Goal: Task Accomplishment & Management: Complete application form

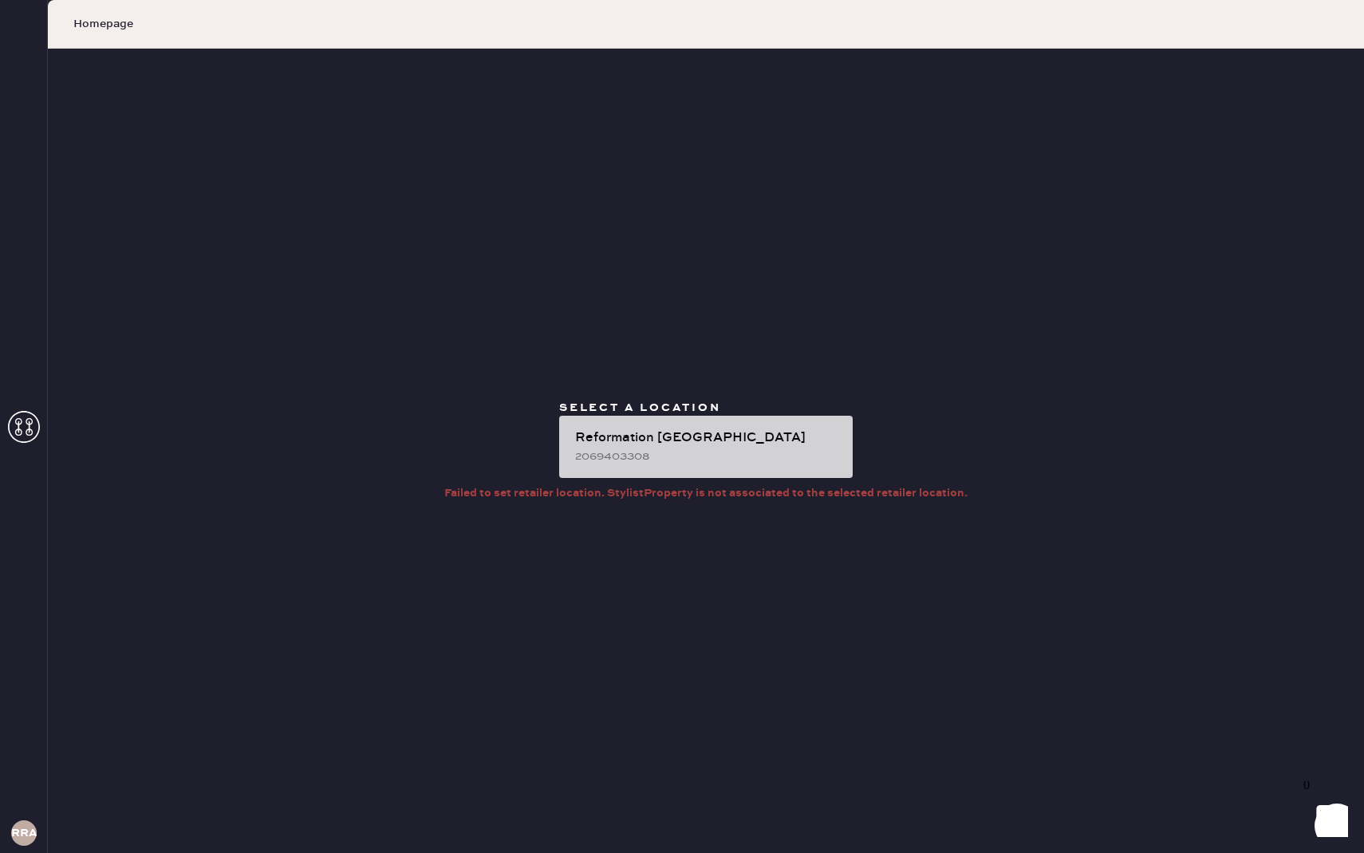
click at [628, 440] on div "Reformation [GEOGRAPHIC_DATA]" at bounding box center [707, 437] width 265 height 19
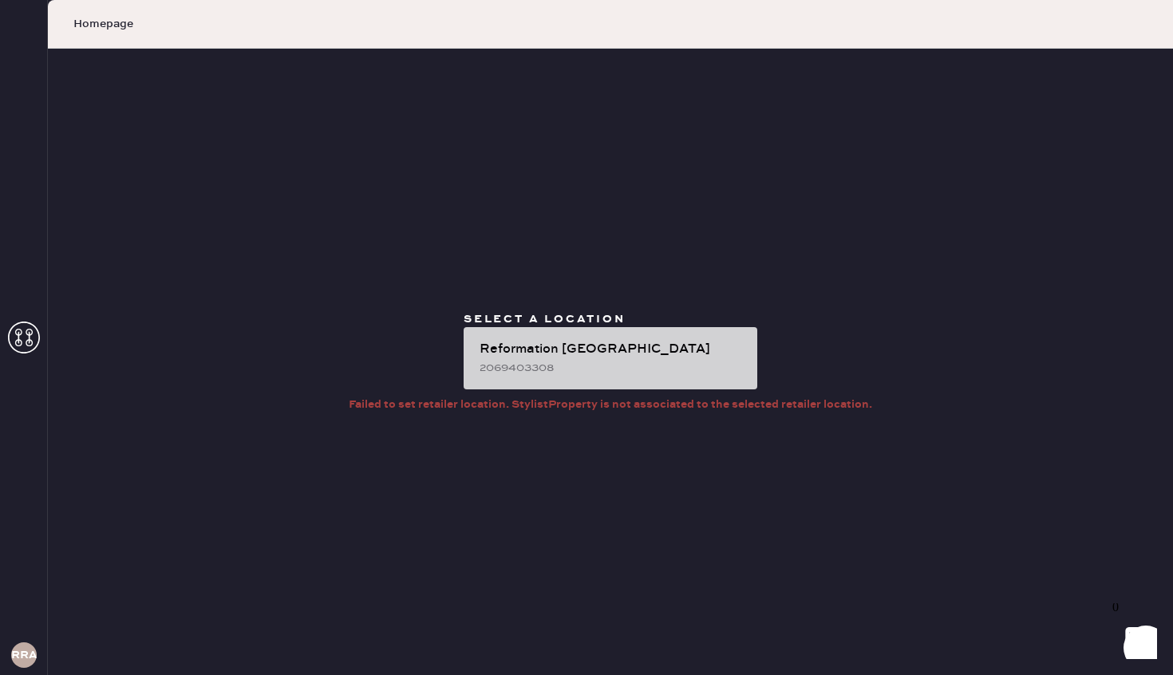
click at [612, 342] on div "Reformation [GEOGRAPHIC_DATA]" at bounding box center [611, 349] width 265 height 19
click at [700, 327] on div "Reformation Rittenhouse 2069403308" at bounding box center [611, 358] width 294 height 62
click at [606, 338] on div "Reformation Rittenhouse 2069403308" at bounding box center [611, 358] width 294 height 62
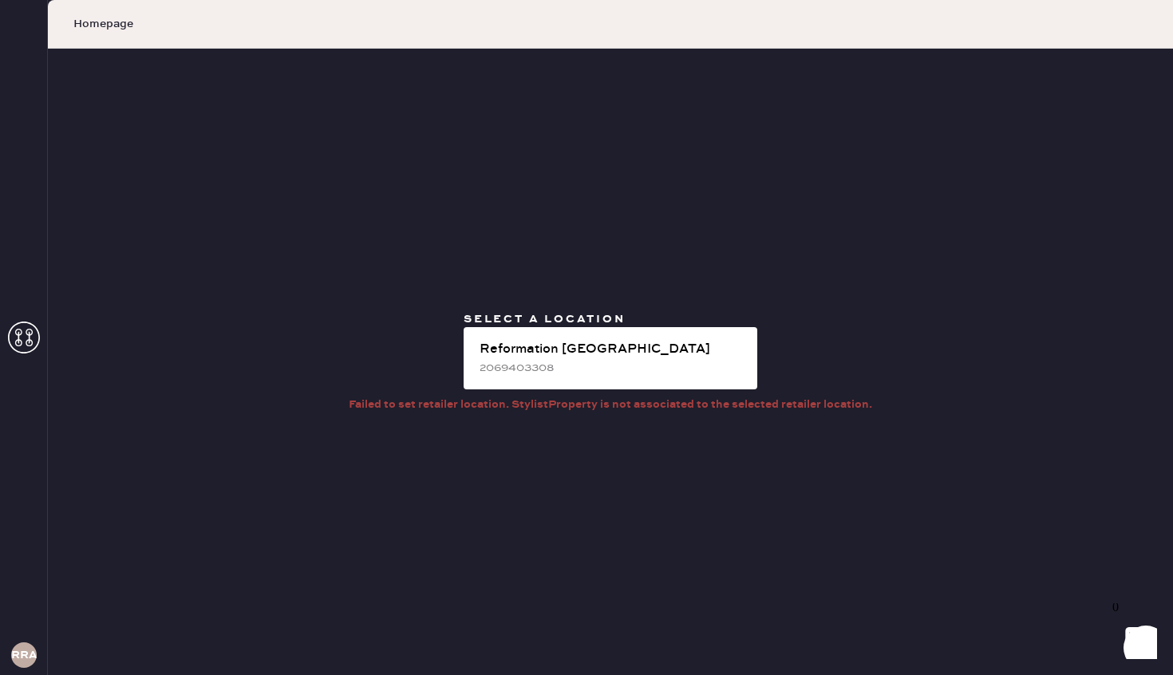
click at [35, 334] on icon at bounding box center [24, 338] width 32 height 32
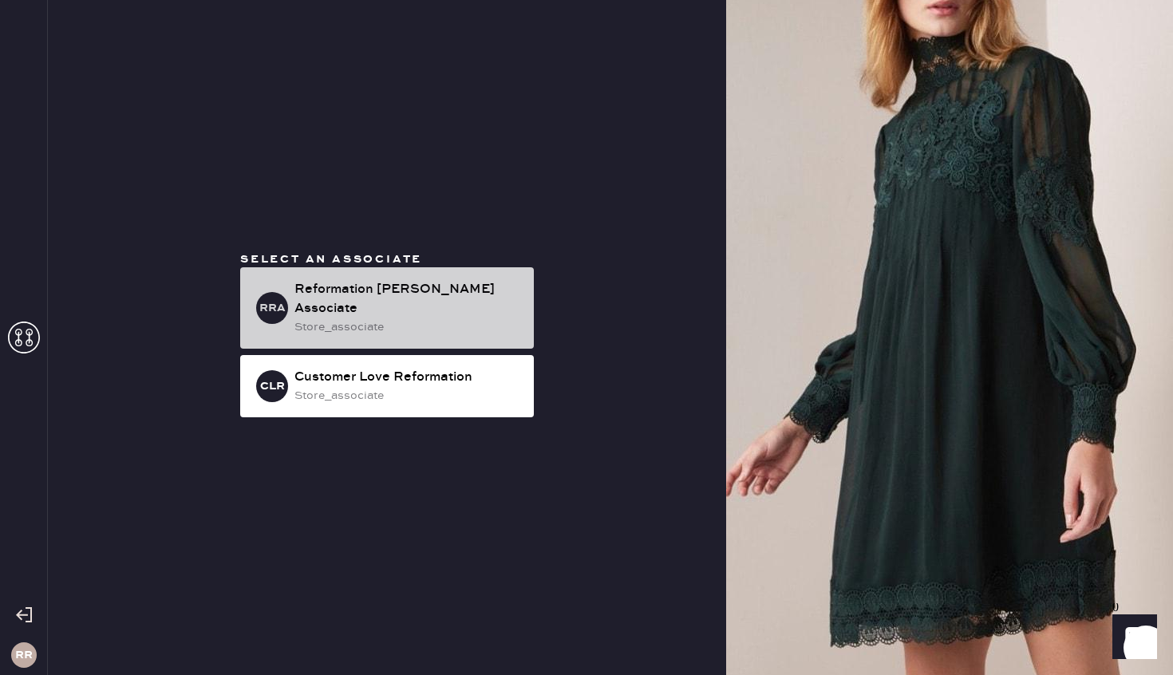
click at [401, 302] on div "Reformation Rittenhouse Associate" at bounding box center [407, 299] width 227 height 38
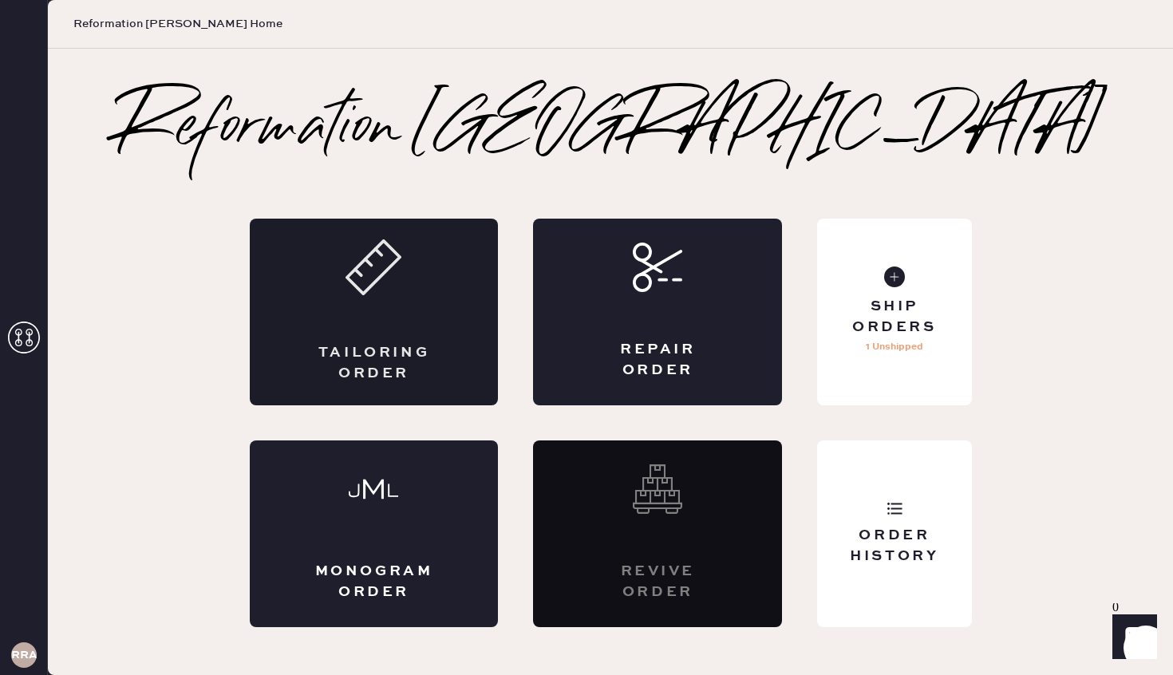
click at [445, 291] on div "Tailoring Order" at bounding box center [374, 312] width 249 height 187
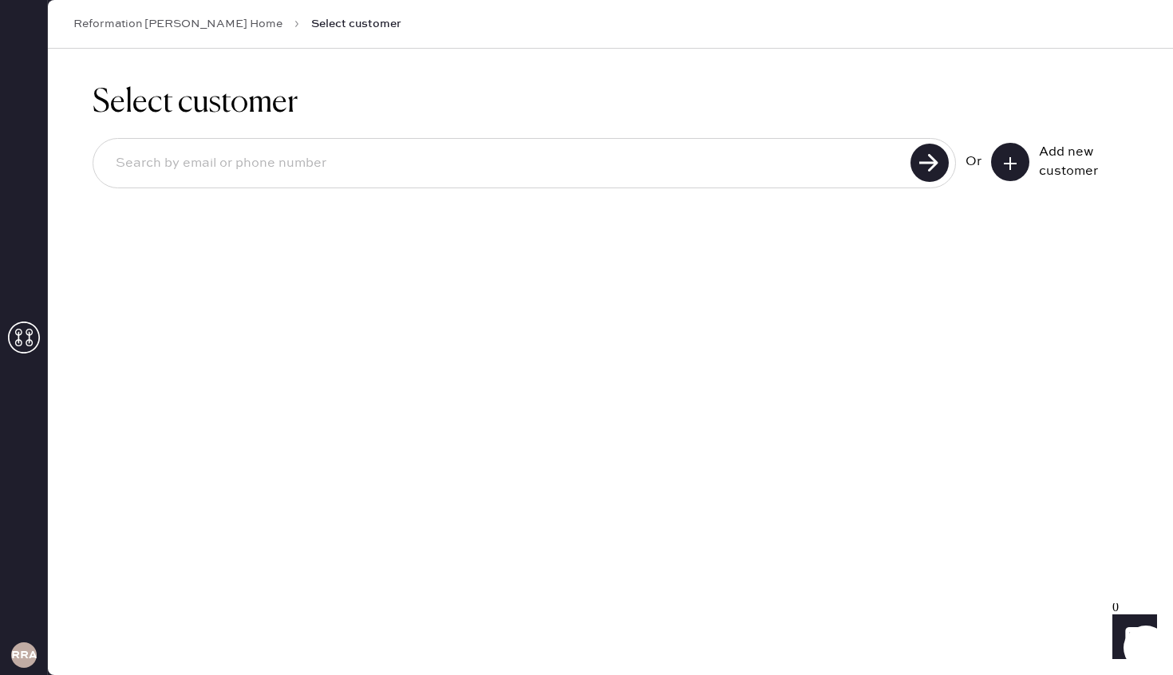
click at [410, 160] on input at bounding box center [504, 163] width 803 height 37
click at [1009, 156] on icon at bounding box center [1010, 164] width 16 height 16
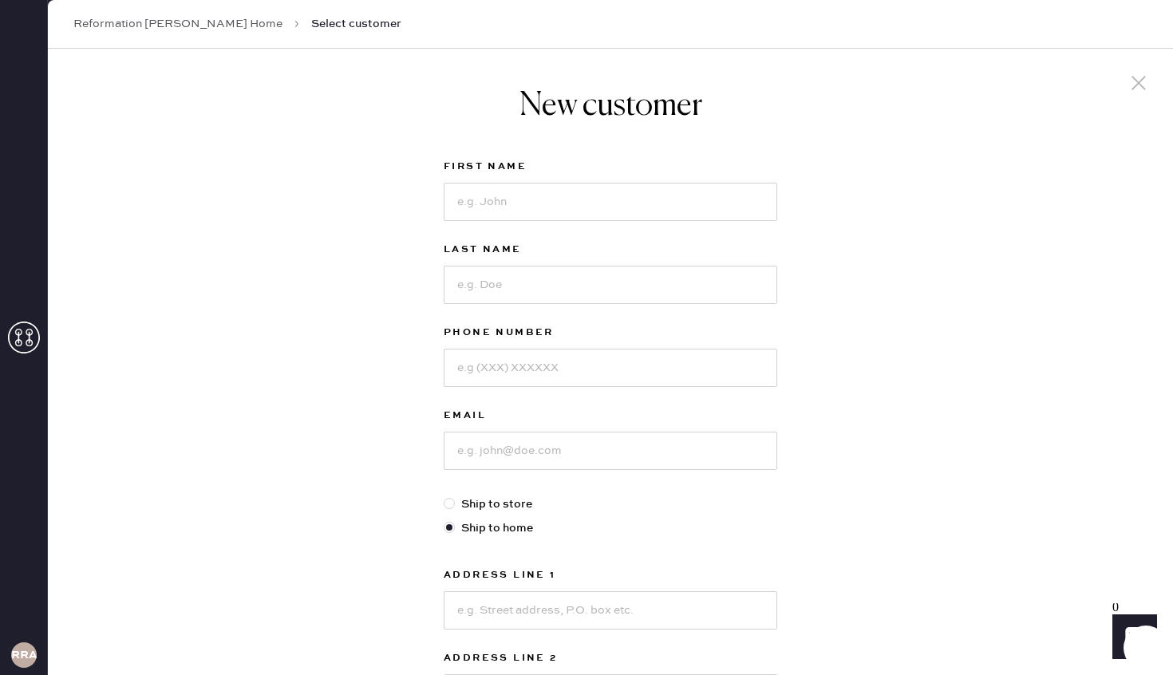
click at [581, 171] on label "First Name" at bounding box center [610, 166] width 333 height 19
click at [547, 210] on input at bounding box center [610, 202] width 333 height 38
type input "Julia"
click at [578, 302] on input at bounding box center [610, 285] width 333 height 38
type input "Brooks"
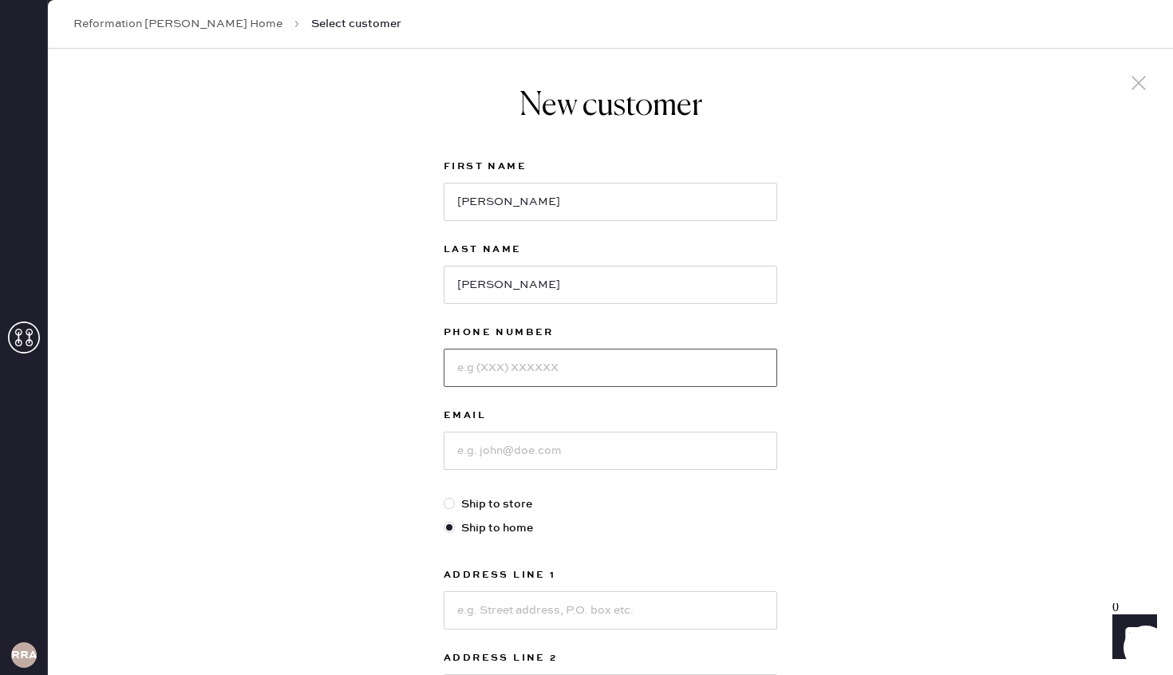
click at [524, 373] on input at bounding box center [610, 368] width 333 height 38
type input "8457092011"
click at [508, 453] on input at bounding box center [610, 451] width 333 height 38
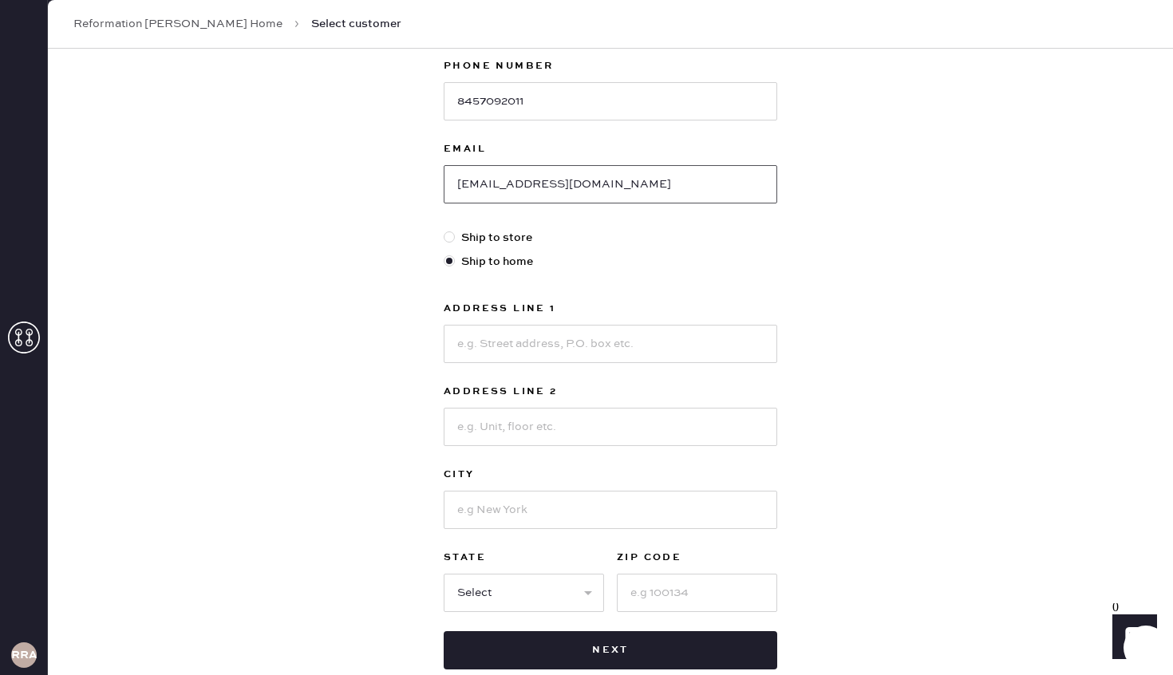
scroll to position [285, 0]
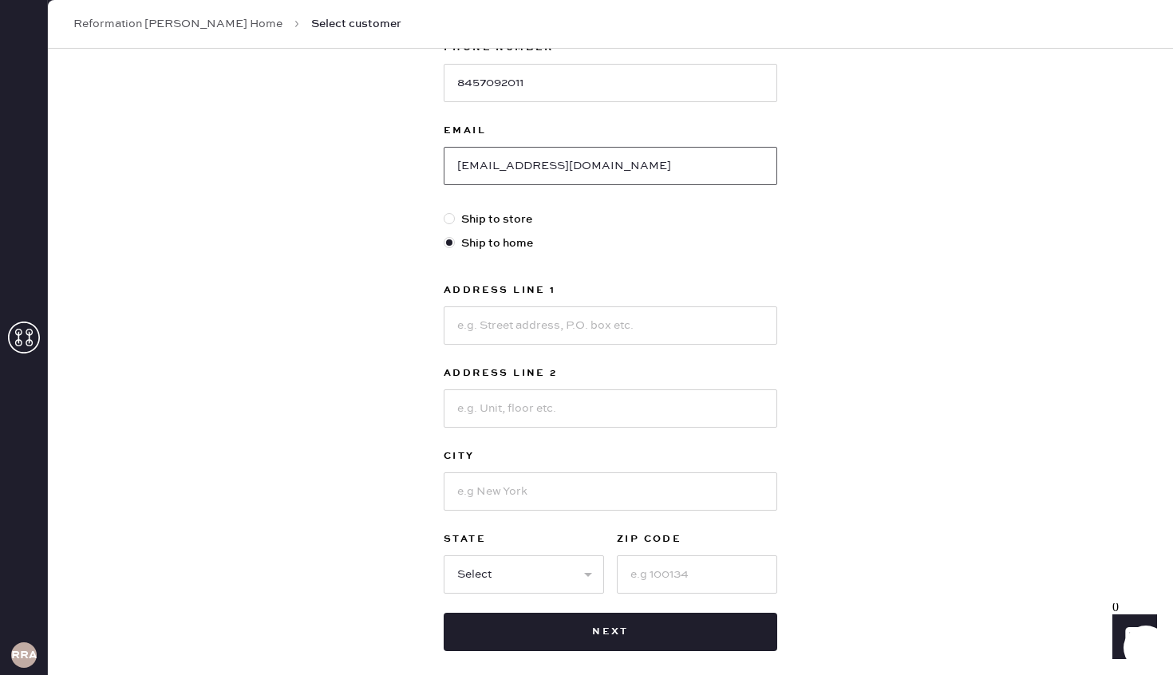
type input "daisyb1818@msn.com"
click at [523, 332] on input at bounding box center [610, 325] width 333 height 38
type input "301 Leahy Drive"
click at [542, 503] on input at bounding box center [610, 491] width 333 height 38
type input "Newark"
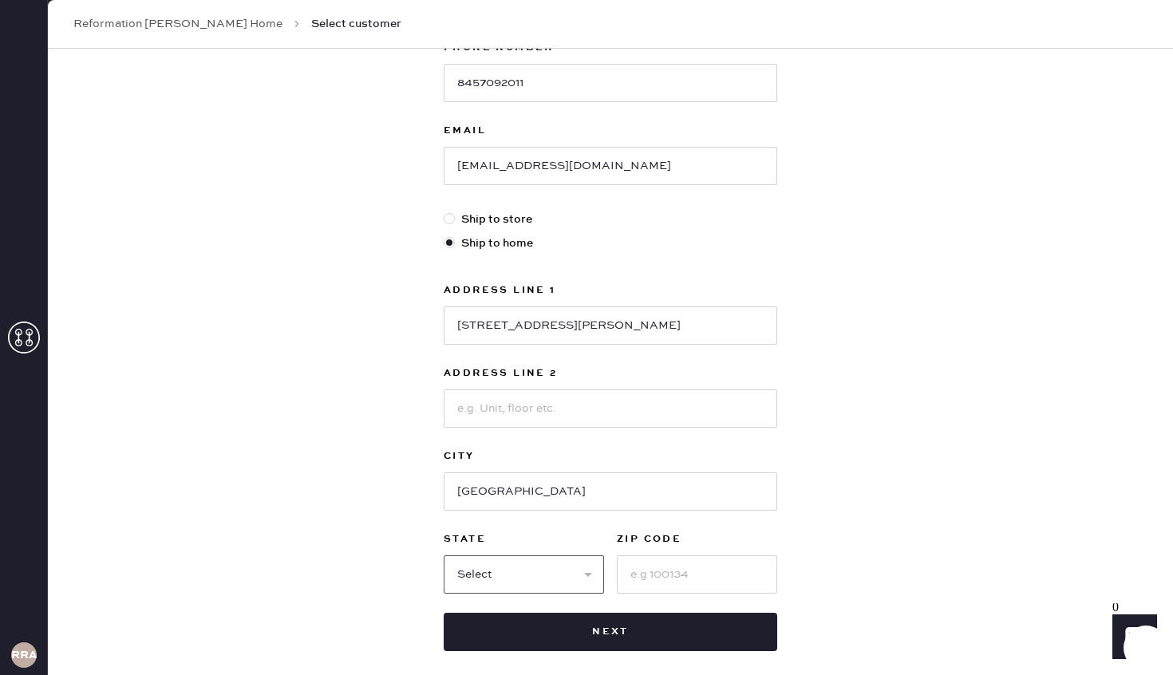
click at [547, 571] on select "Select AK AL AR AZ CA CO CT DC DE FL GA HI IA ID IL IN KS KY LA MA MD ME MI MN …" at bounding box center [524, 574] width 160 height 38
select select "DE"
click at [444, 555] on select "Select AK AL AR AZ CA CO CT DC DE FL GA HI IA ID IL IN KS KY LA MA MD ME MI MN …" at bounding box center [524, 574] width 160 height 38
click at [670, 583] on input at bounding box center [697, 574] width 160 height 38
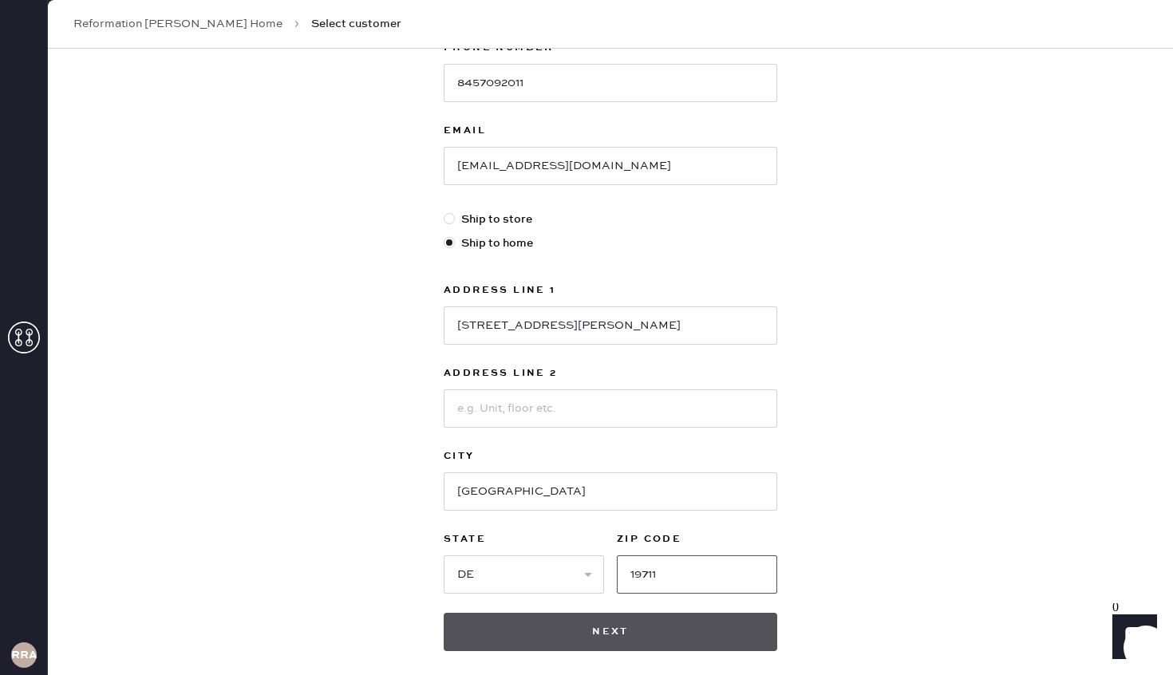
type input "19711"
click at [684, 626] on button "Next" at bounding box center [610, 632] width 333 height 38
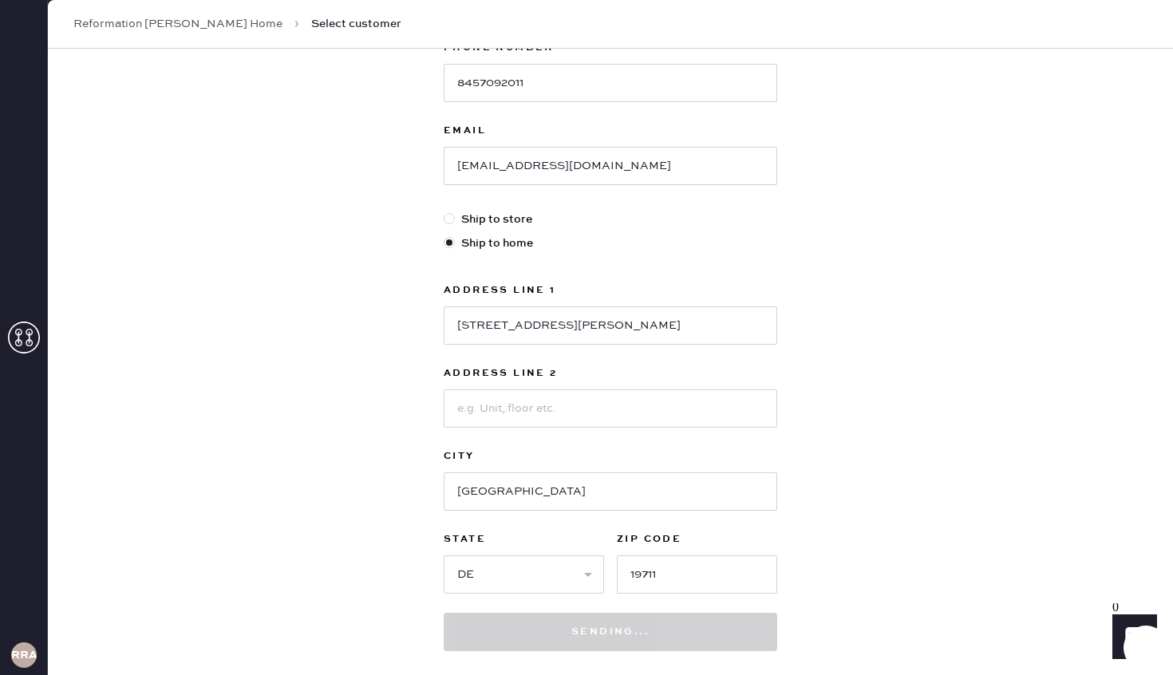
scroll to position [363, 0]
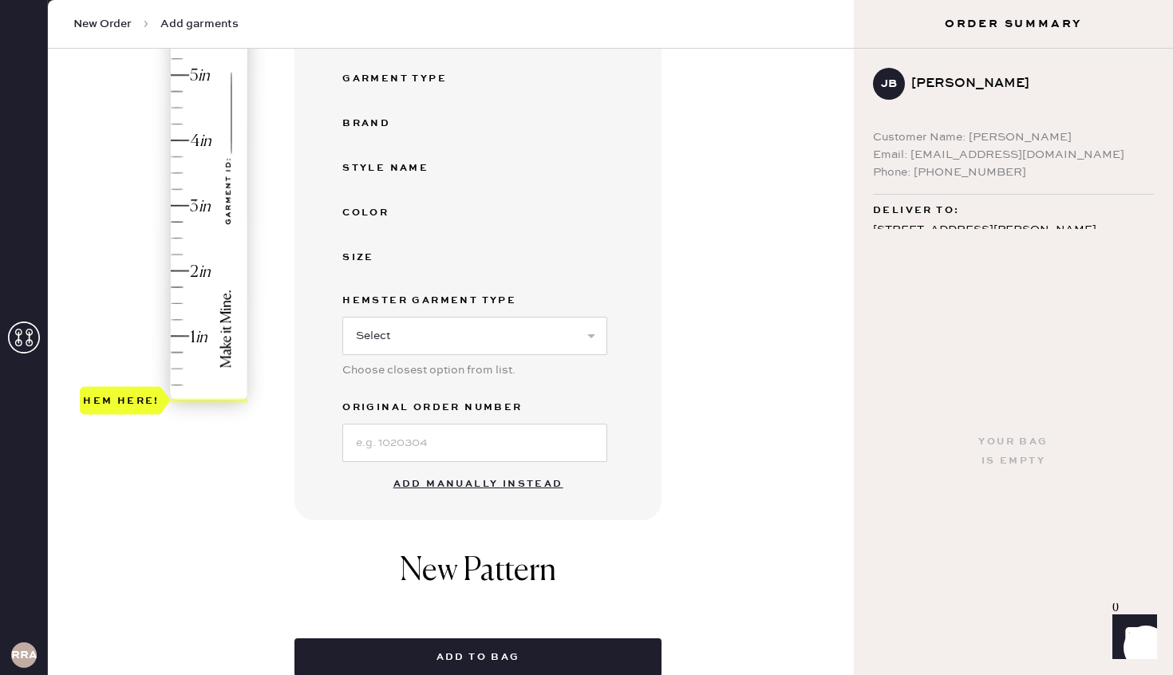
scroll to position [294, 0]
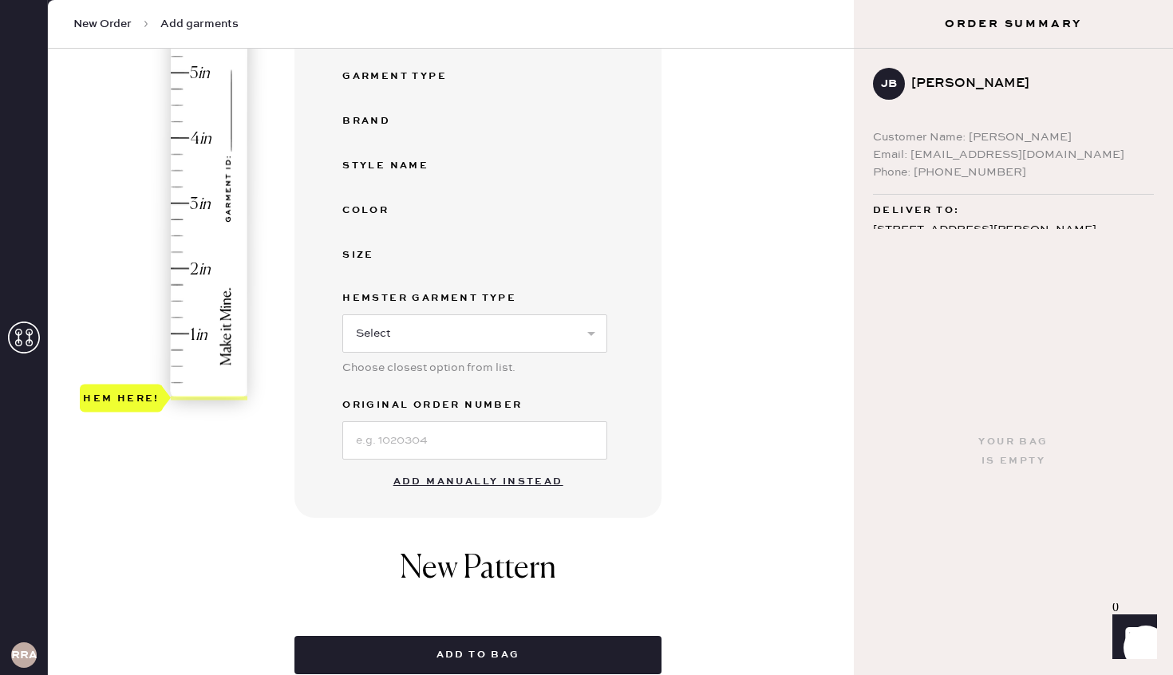
click at [501, 483] on button "Add manually instead" at bounding box center [478, 482] width 189 height 32
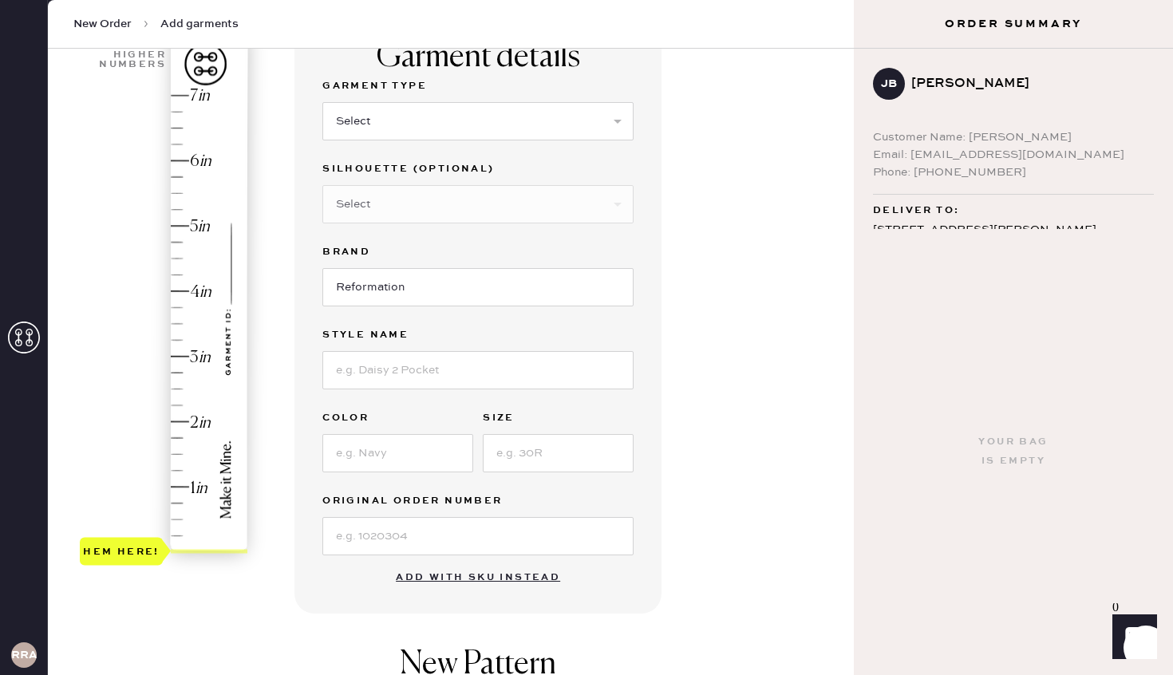
scroll to position [139, 0]
click at [442, 135] on select "Select Basic Skirt Jeans Leggings Pants Shorts Basic Sleeved Dress Basic Sleeve…" at bounding box center [477, 123] width 311 height 38
select select "2"
click at [322, 104] on select "Select Basic Skirt Jeans Leggings Pants Shorts Basic Sleeved Dress Basic Sleeve…" at bounding box center [477, 123] width 311 height 38
click at [410, 209] on select "Select Shorts Cropped Flare Boot Cut Straight Skinny Other" at bounding box center [477, 206] width 311 height 38
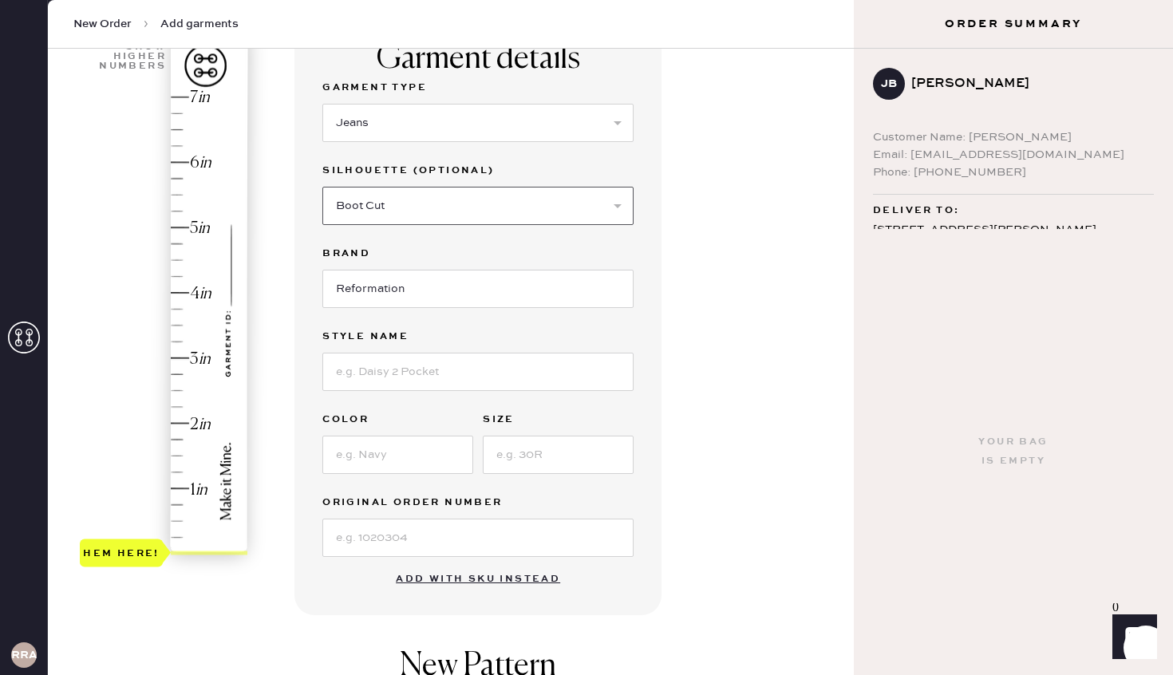
click at [322, 187] on select "Select Shorts Cropped Flare Boot Cut Straight Skinny Other" at bounding box center [477, 206] width 311 height 38
click at [400, 213] on select "Select Shorts Cropped Flare Boot Cut Straight Skinny Other" at bounding box center [477, 206] width 311 height 38
click at [322, 187] on select "Select Shorts Cropped Flare Boot Cut Straight Skinny Other" at bounding box center [477, 206] width 311 height 38
click at [396, 199] on select "Select Shorts Cropped Flare Boot Cut Straight Skinny Other" at bounding box center [477, 206] width 311 height 38
select select "7"
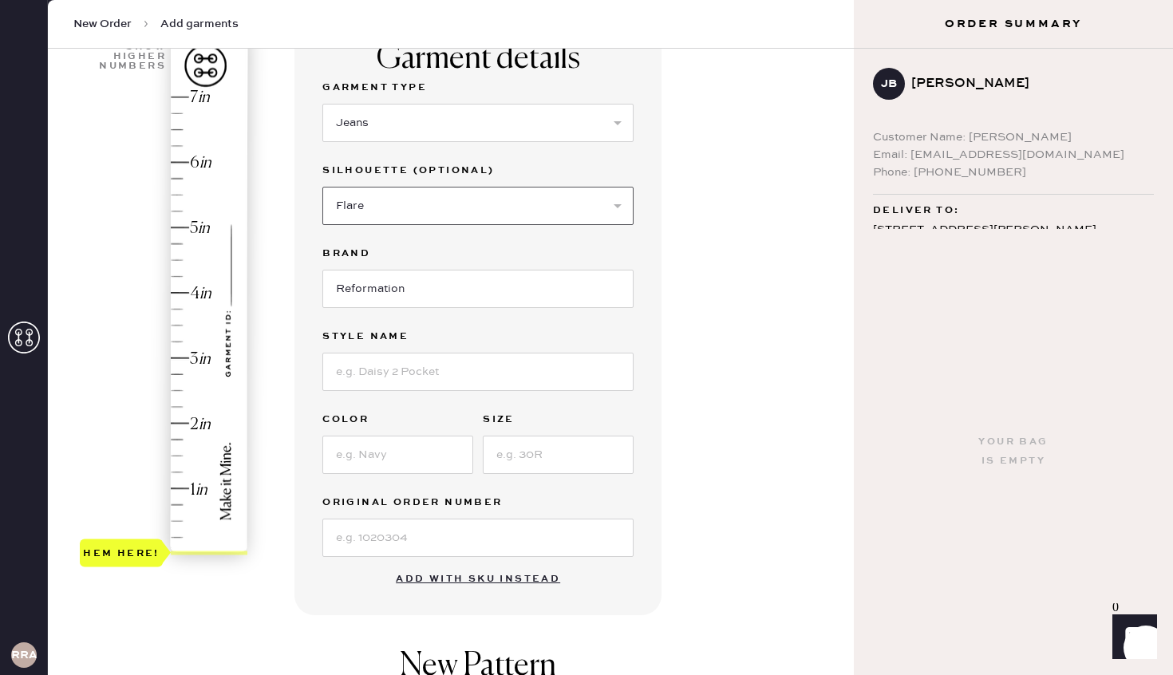
click at [322, 187] on select "Select Shorts Cropped Flare Boot Cut Straight Skinny Other" at bounding box center [477, 206] width 311 height 38
click at [369, 370] on input at bounding box center [477, 372] width 311 height 38
type input "Cary Low Rise Slouchy Wide Leg"
click at [396, 467] on input at bounding box center [397, 455] width 151 height 38
type input "Cleary"
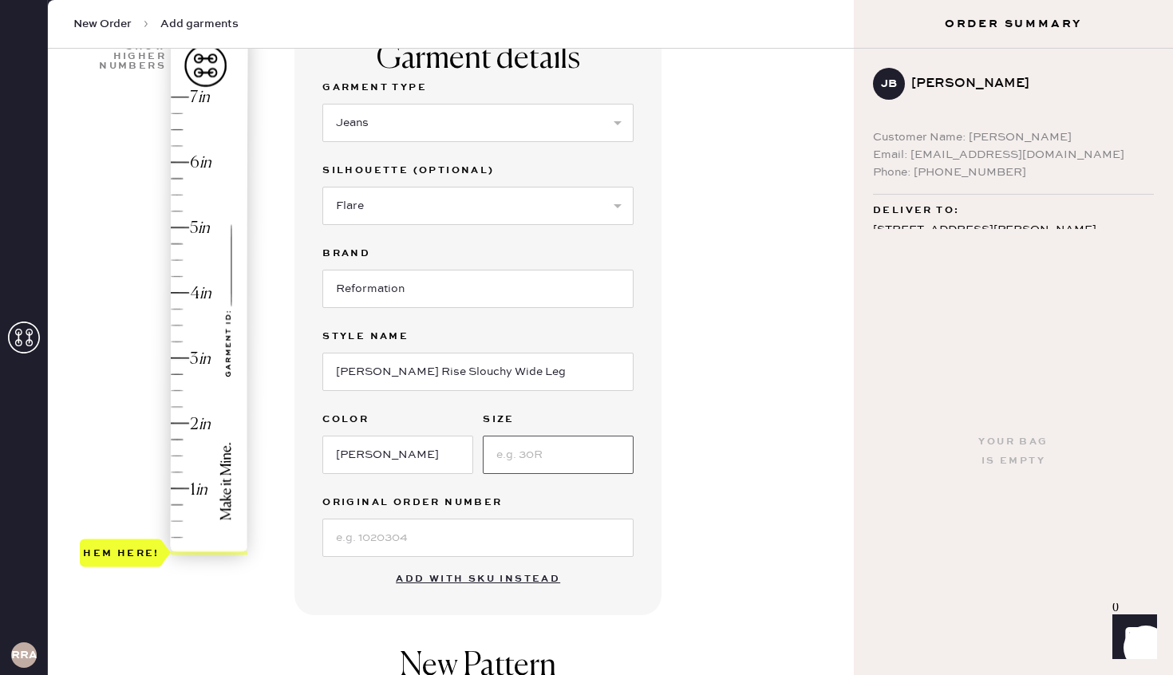
click at [558, 460] on input at bounding box center [558, 455] width 151 height 38
type input "32"
click at [483, 546] on input at bounding box center [477, 538] width 311 height 38
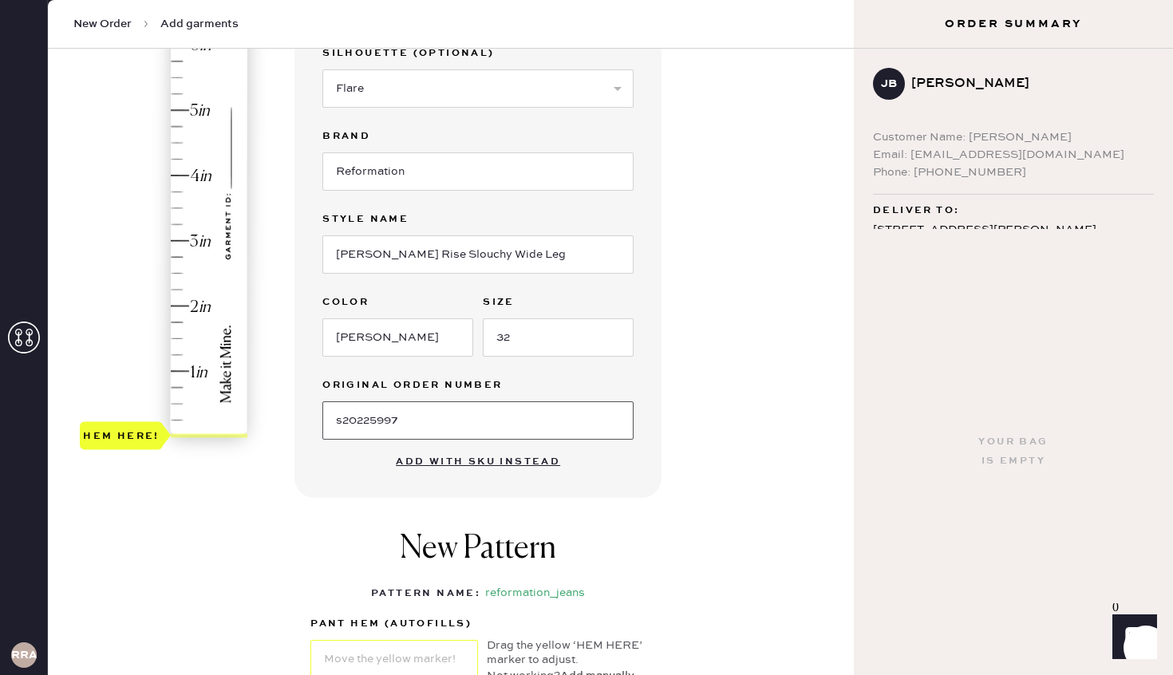
scroll to position [250, 0]
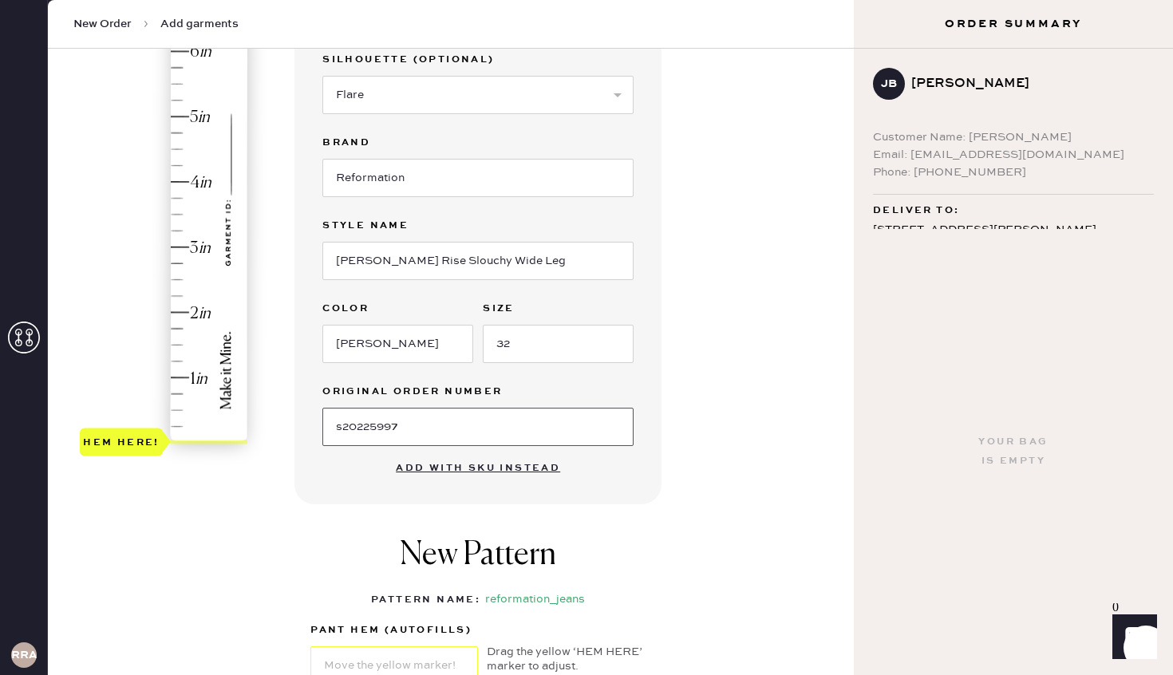
type input "s20225997"
type input "3"
click at [175, 247] on div "Hem here!" at bounding box center [165, 214] width 170 height 471
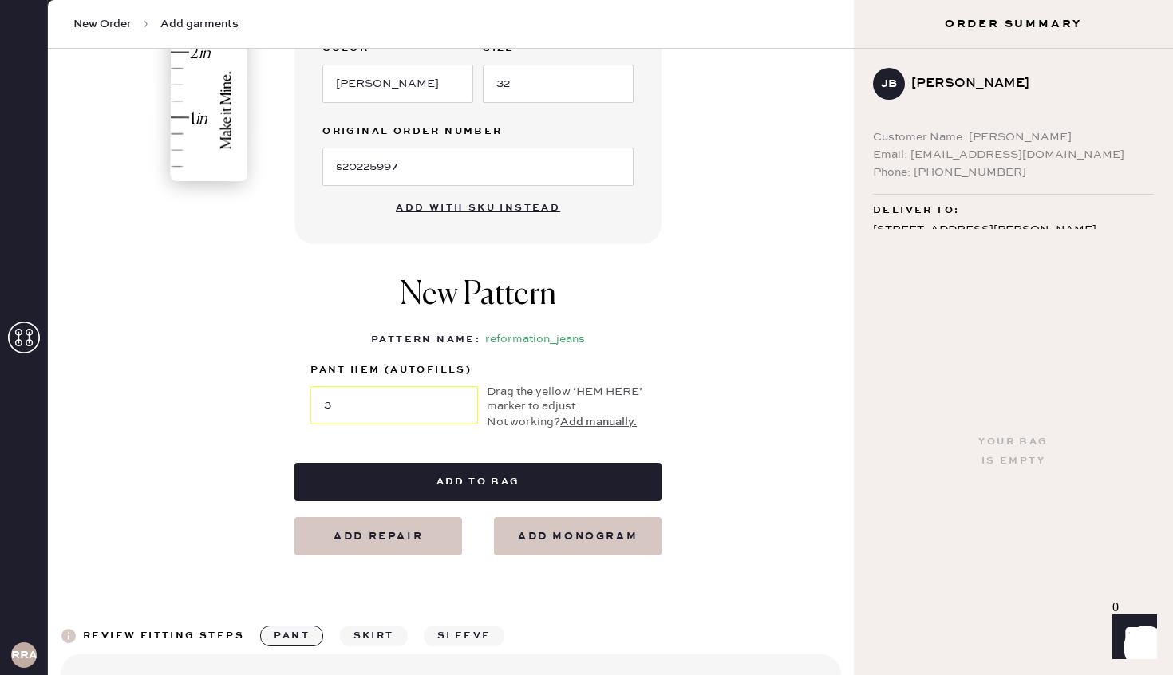
scroll to position [583, 0]
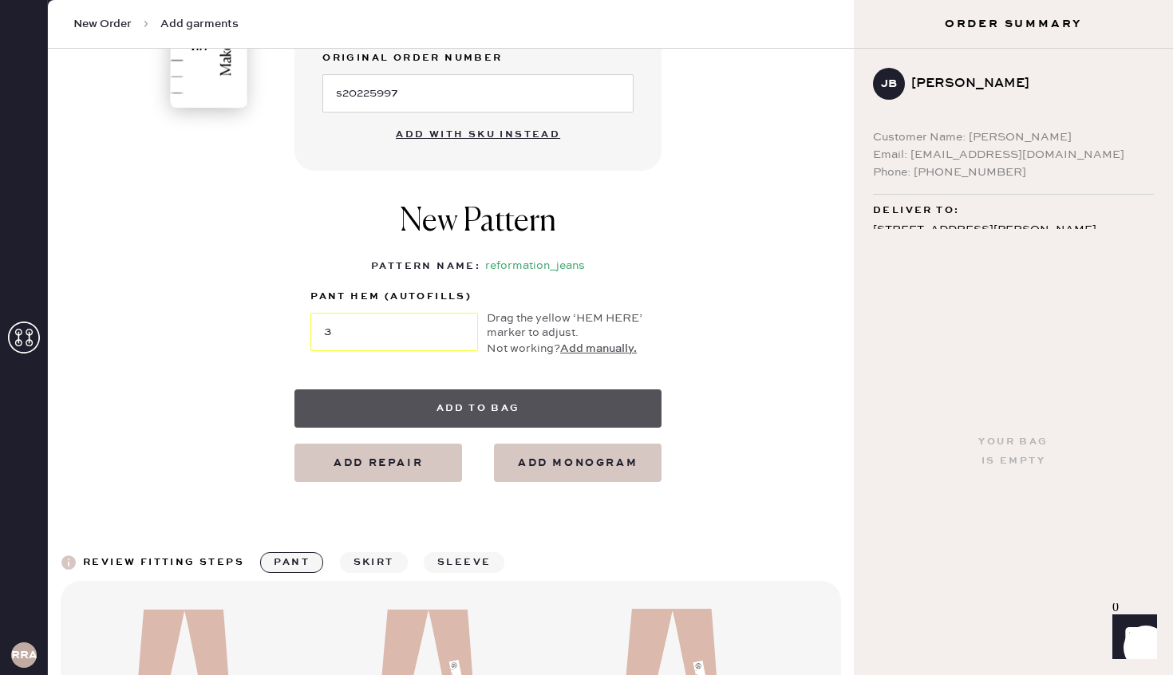
click at [472, 412] on button "Add to bag" at bounding box center [477, 408] width 367 height 38
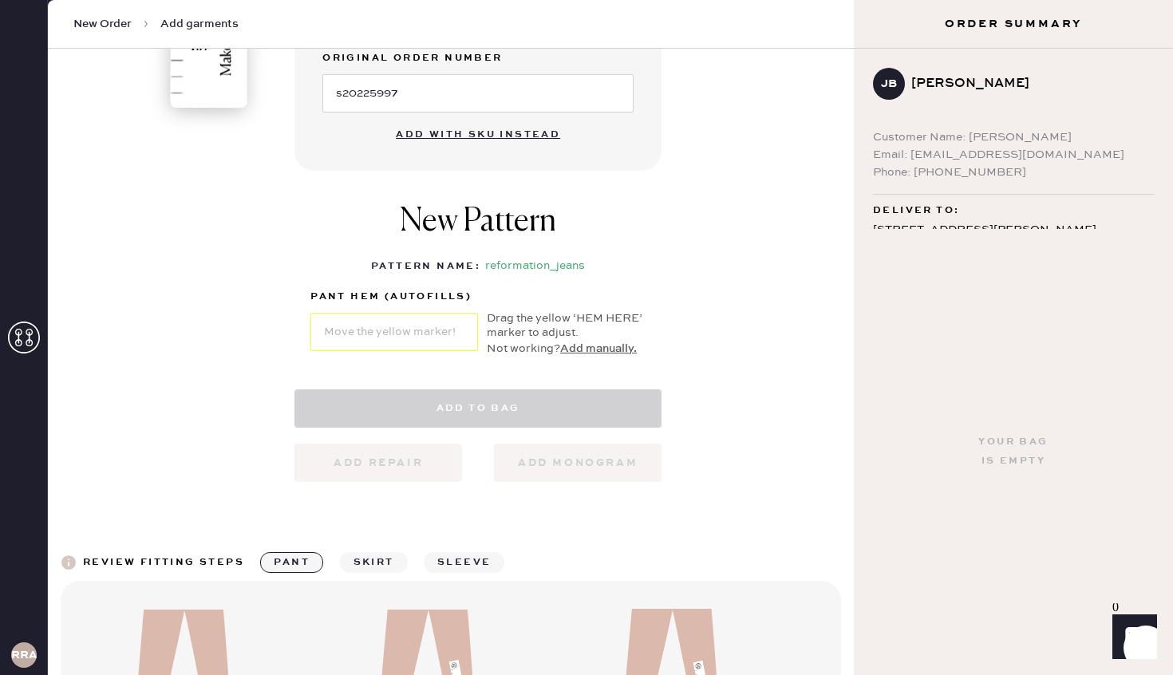
select select "2"
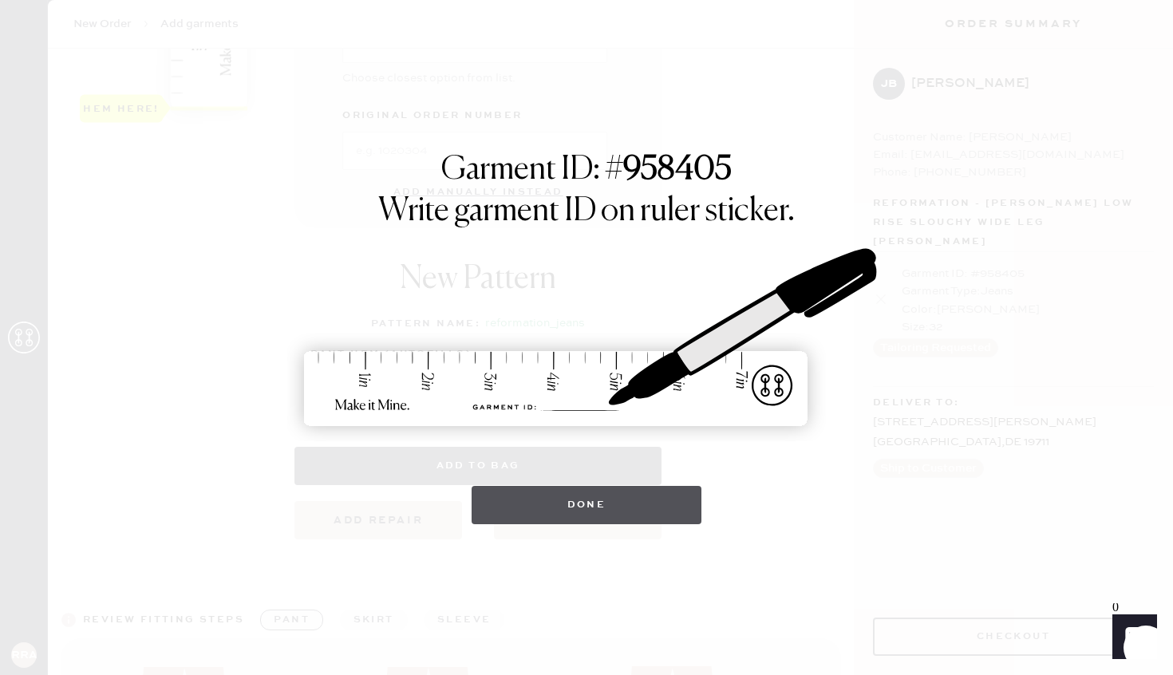
click at [569, 504] on button "Done" at bounding box center [586, 505] width 231 height 38
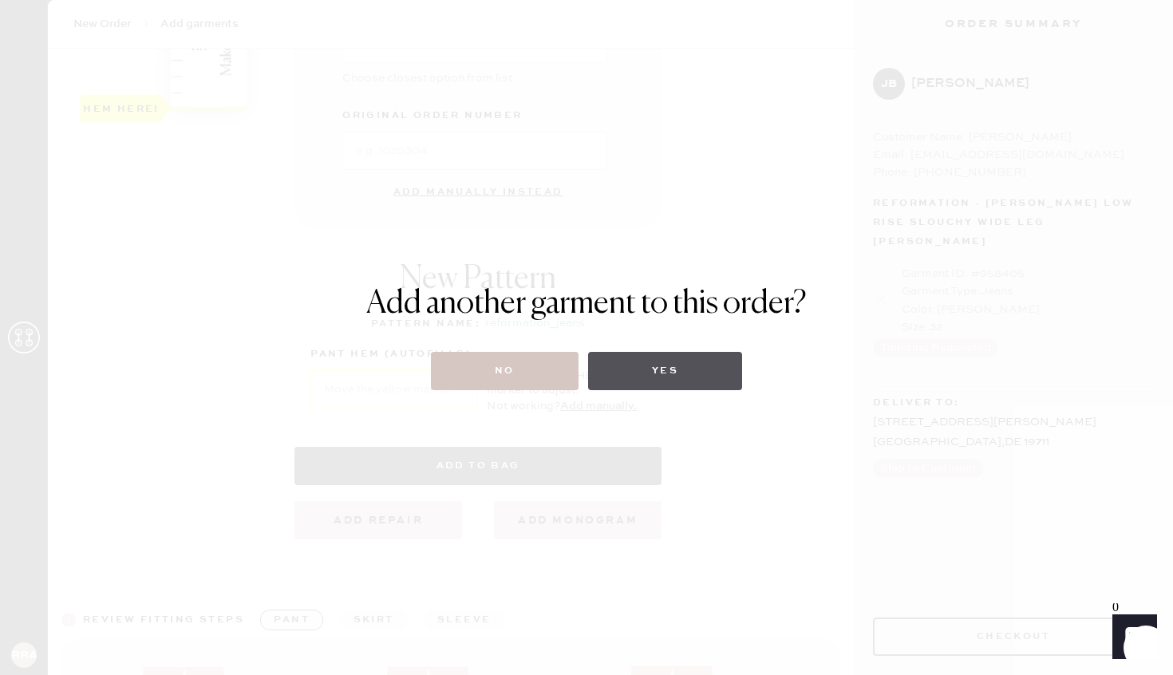
click at [662, 361] on button "Yes" at bounding box center [665, 371] width 154 height 38
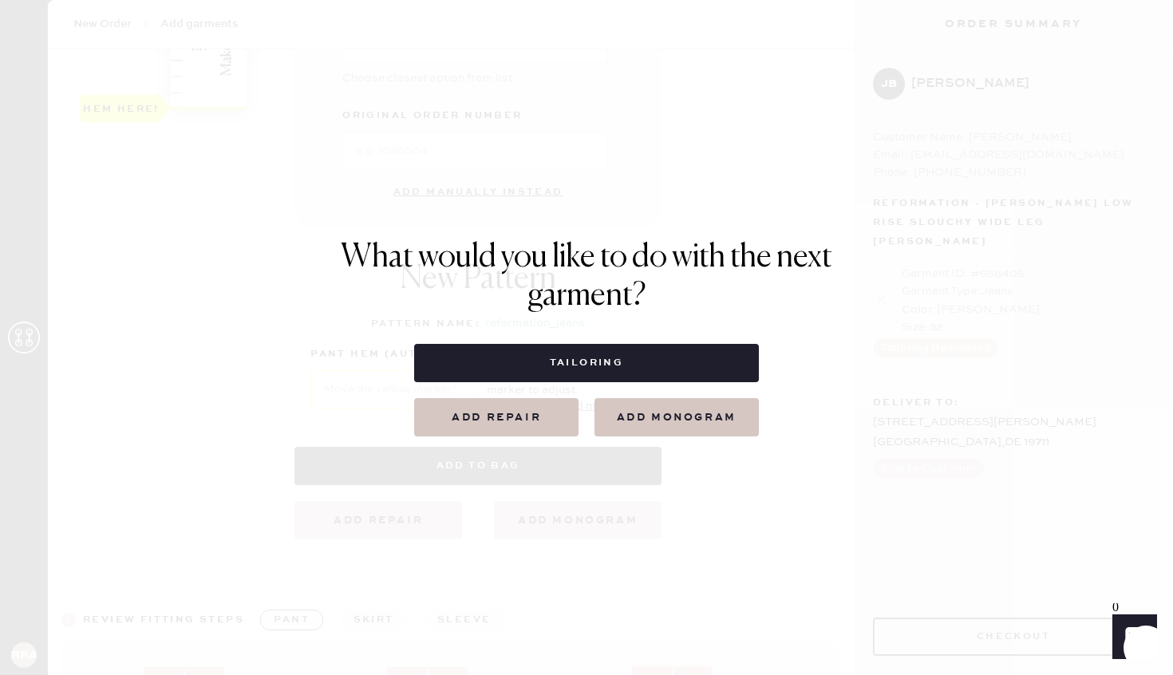
click at [662, 361] on button "Tailoring" at bounding box center [586, 363] width 344 height 38
select select
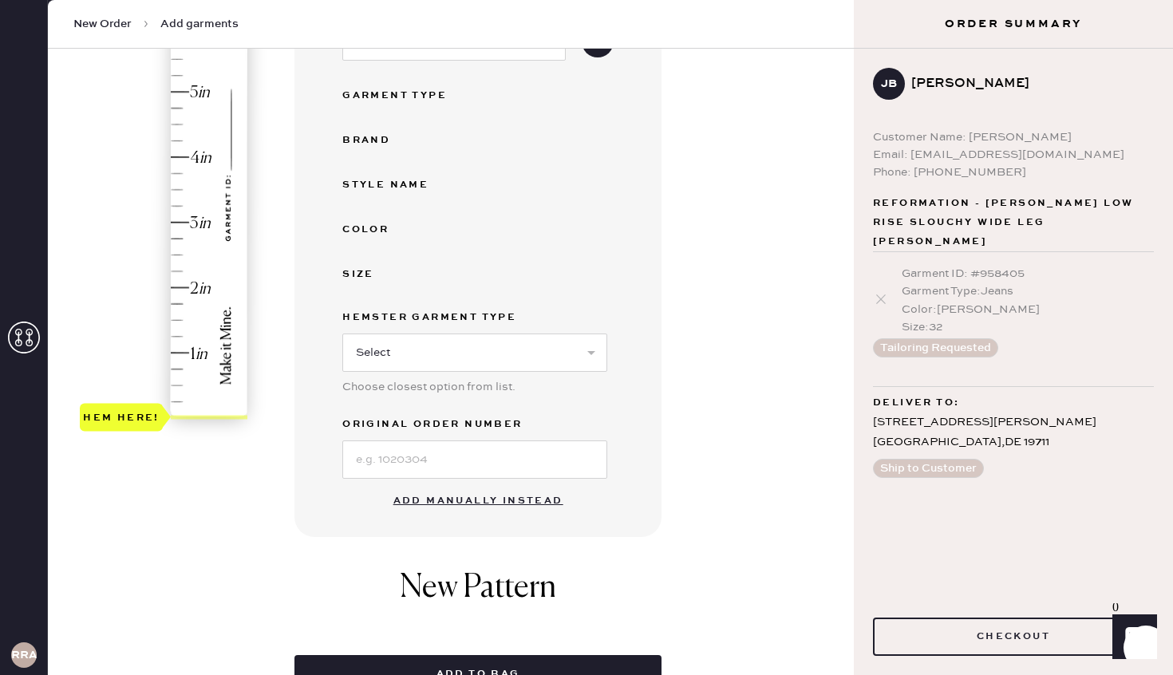
scroll to position [311, 0]
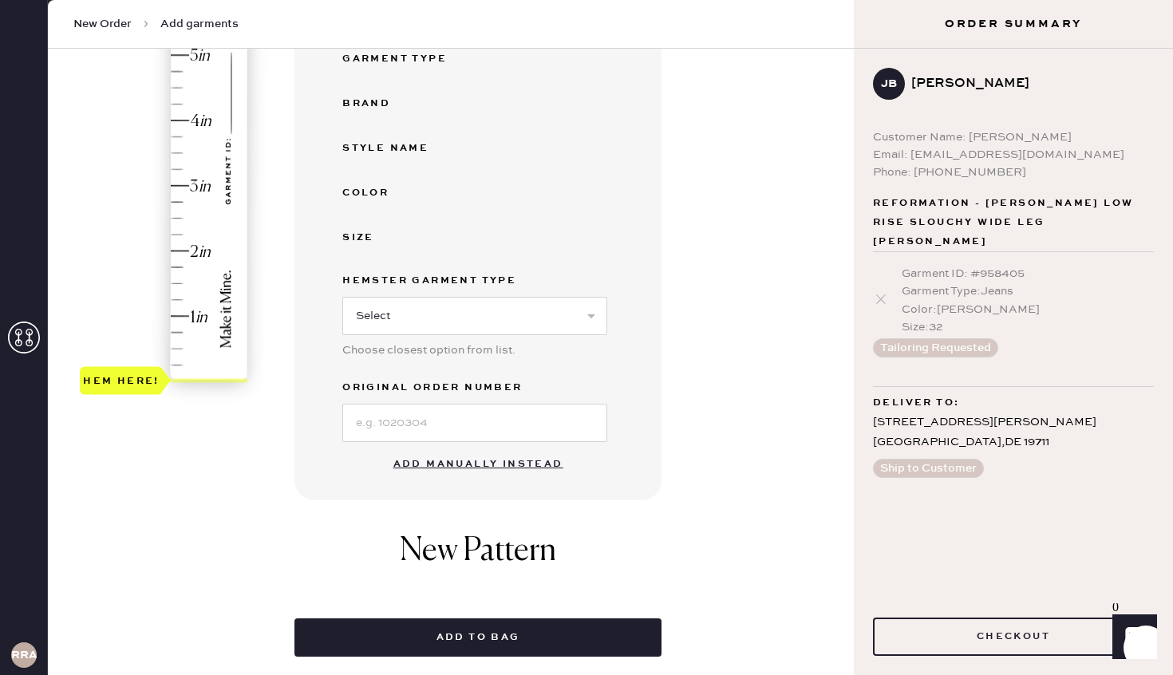
click at [507, 469] on button "Add manually instead" at bounding box center [478, 464] width 189 height 32
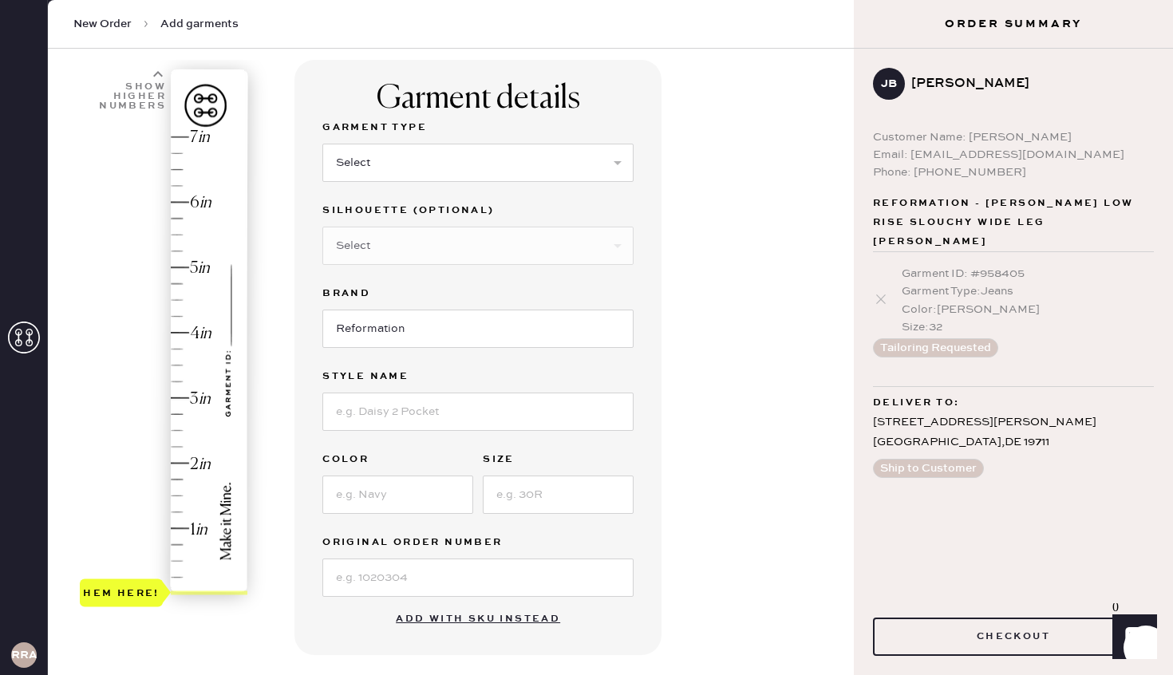
scroll to position [76, 0]
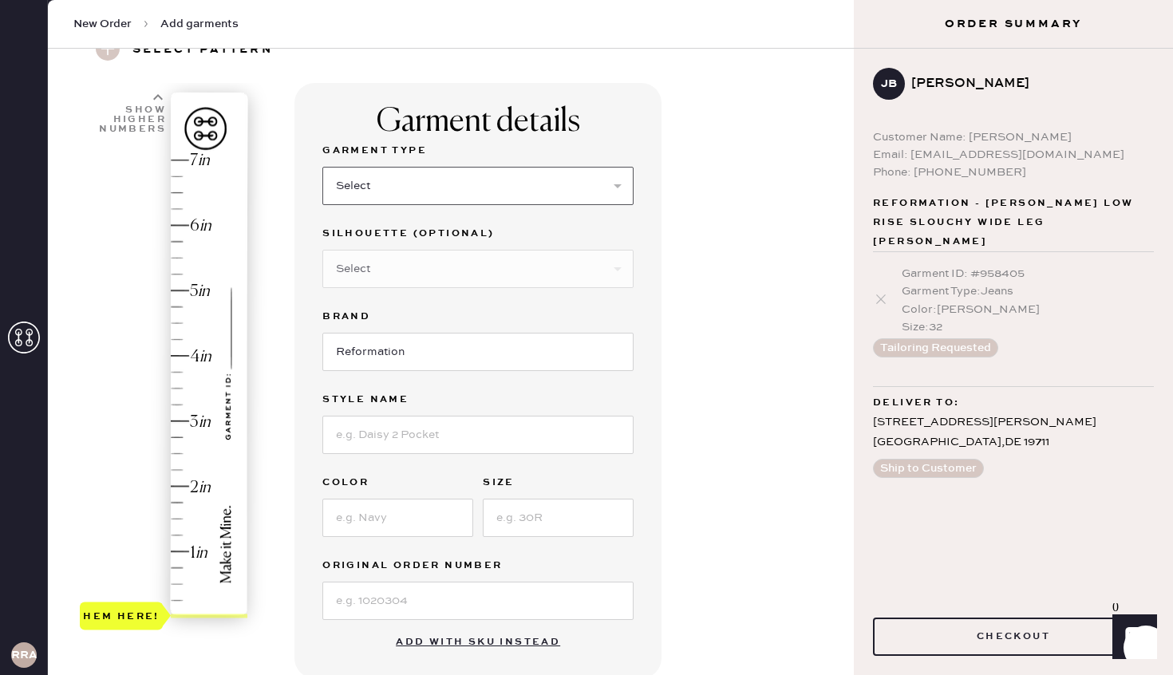
click at [400, 194] on select "Select Basic Skirt Jeans Leggings Pants Shorts Basic Sleeved Dress Basic Sleeve…" at bounding box center [477, 186] width 311 height 38
select select "4"
click at [322, 167] on select "Select Basic Skirt Jeans Leggings Pants Shorts Basic Sleeved Dress Basic Sleeve…" at bounding box center [477, 186] width 311 height 38
click at [383, 274] on select "Select Joggers Shorts Cropped Flare Boot Cut Straight Skinny Other" at bounding box center [477, 269] width 311 height 38
select select "13"
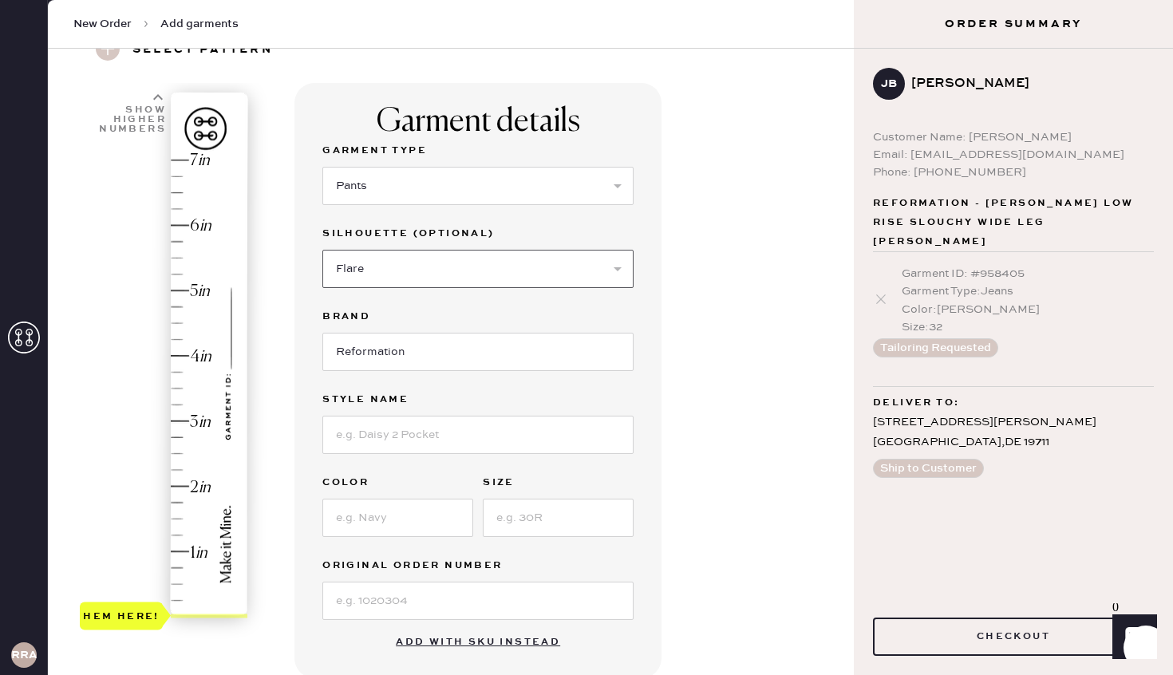
click at [322, 250] on select "Select Joggers Shorts Cropped Flare Boot Cut Straight Skinny Other" at bounding box center [477, 269] width 311 height 38
click at [369, 440] on input at bounding box center [477, 435] width 311 height 38
type input "alex"
drag, startPoint x: 421, startPoint y: 448, endPoint x: 318, endPoint y: 439, distance: 103.4
click at [318, 439] on div "Garment details Garment Type Select Basic Skirt Jeans Leggings Pants Shorts Bas…" at bounding box center [477, 380] width 367 height 595
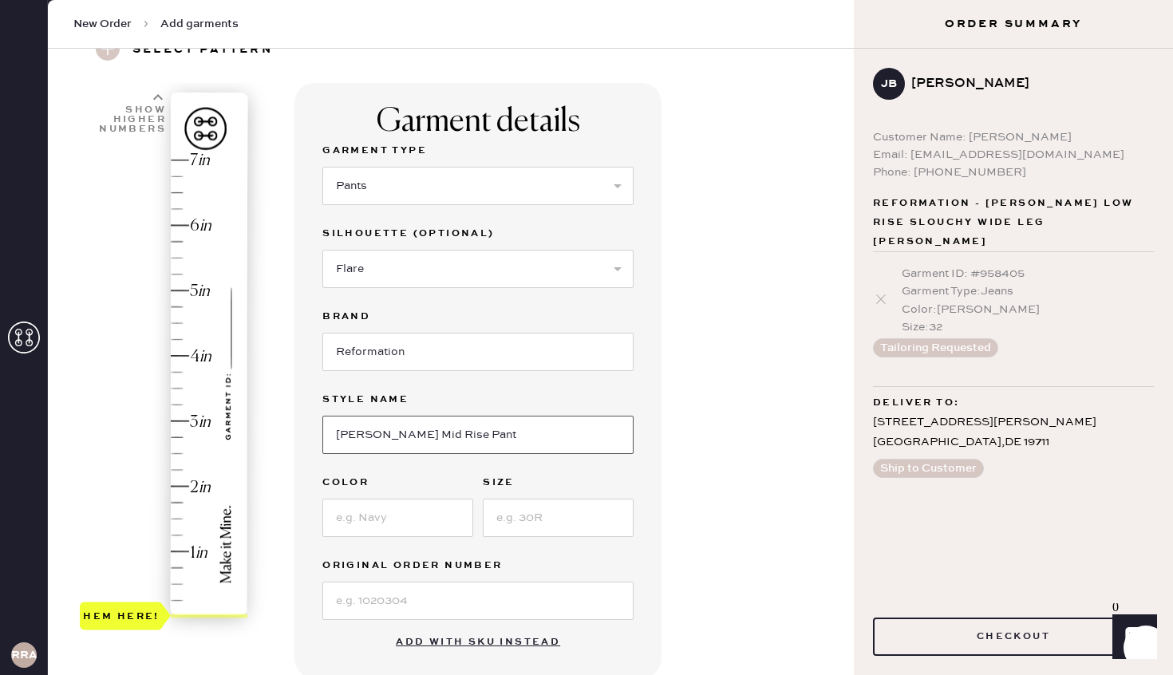
scroll to position [165, 0]
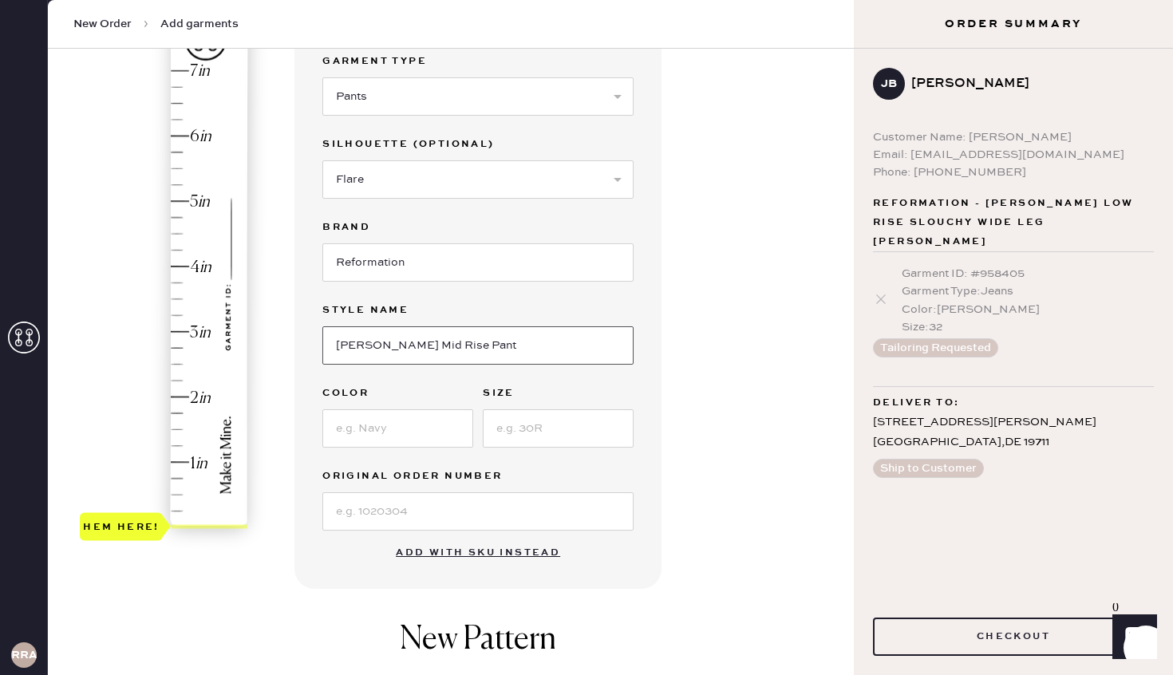
type input "Alex Mid Rise Pant"
click at [428, 440] on input at bounding box center [397, 428] width 151 height 38
type input "black"
click at [519, 431] on input at bounding box center [558, 428] width 151 height 38
type input "12"
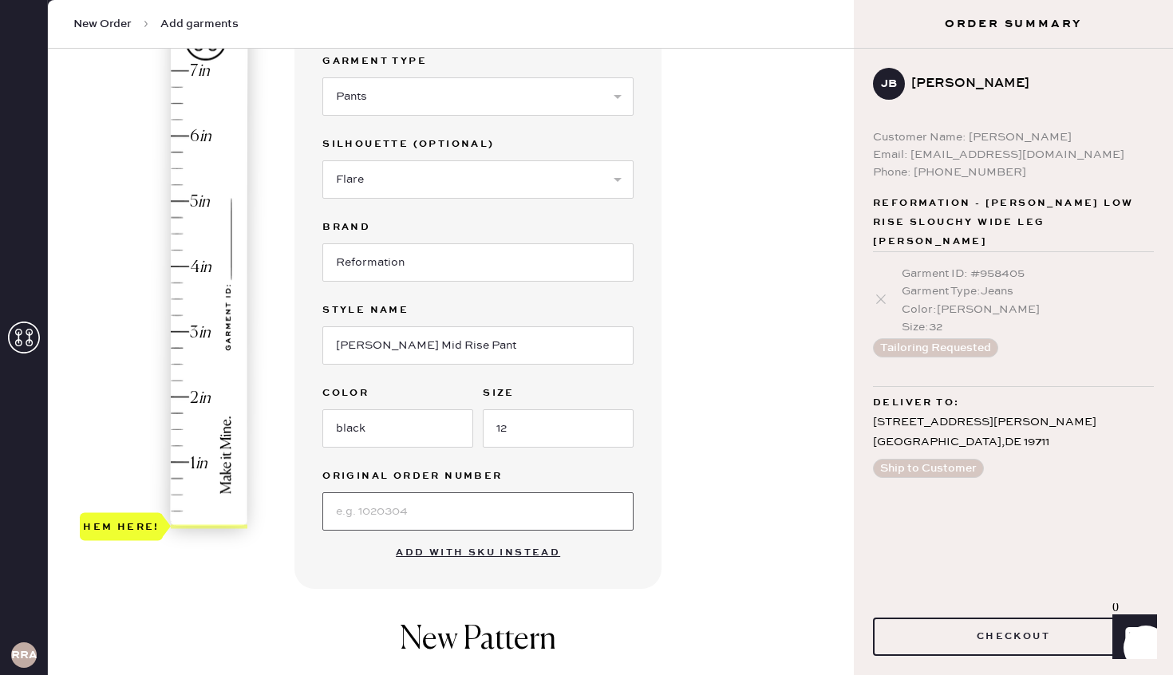
click at [410, 513] on input at bounding box center [477, 511] width 311 height 38
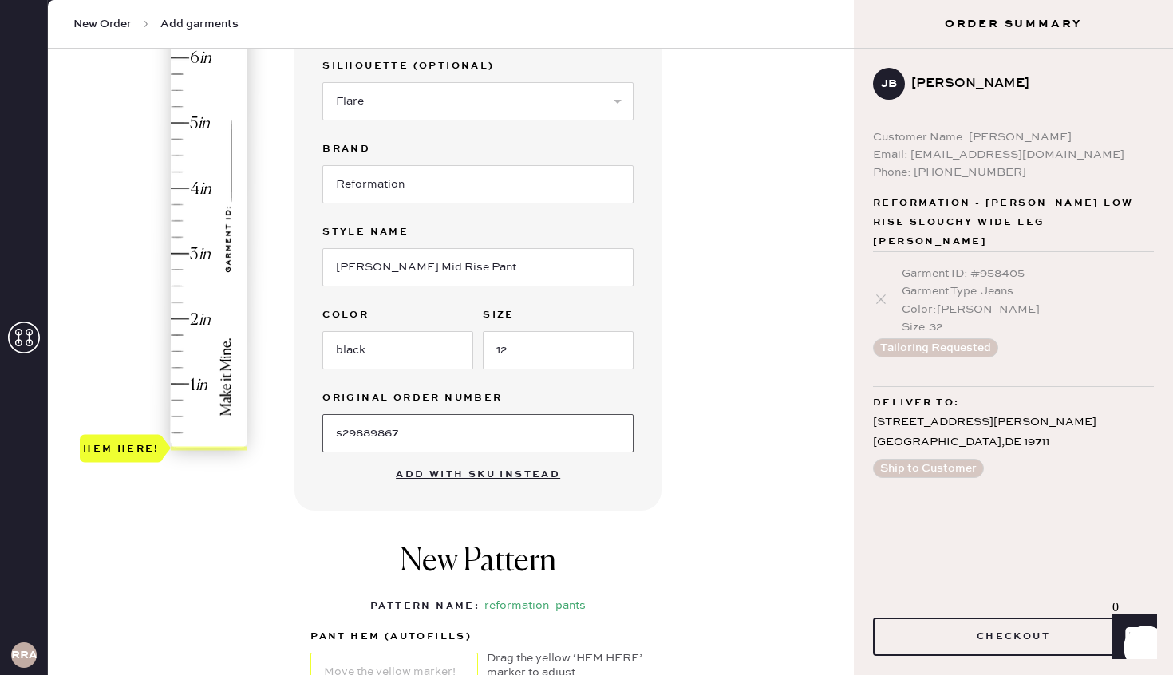
scroll to position [231, 0]
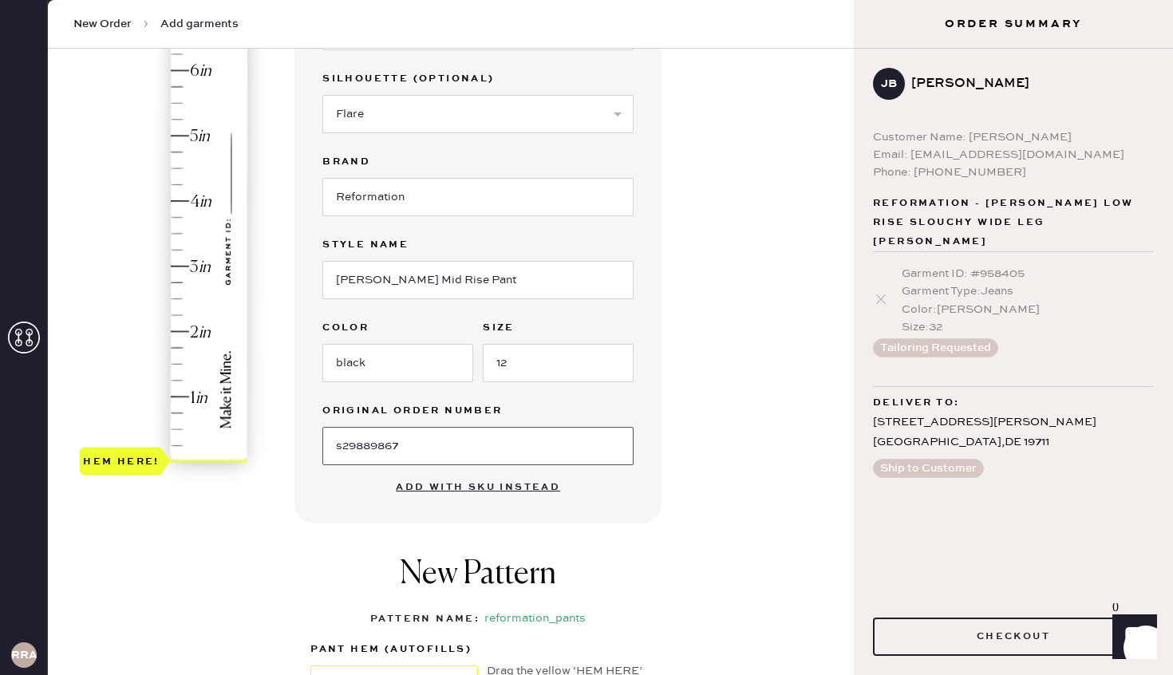
type input "s29889867"
type input "4"
click at [179, 203] on div "Hem here!" at bounding box center [165, 233] width 170 height 471
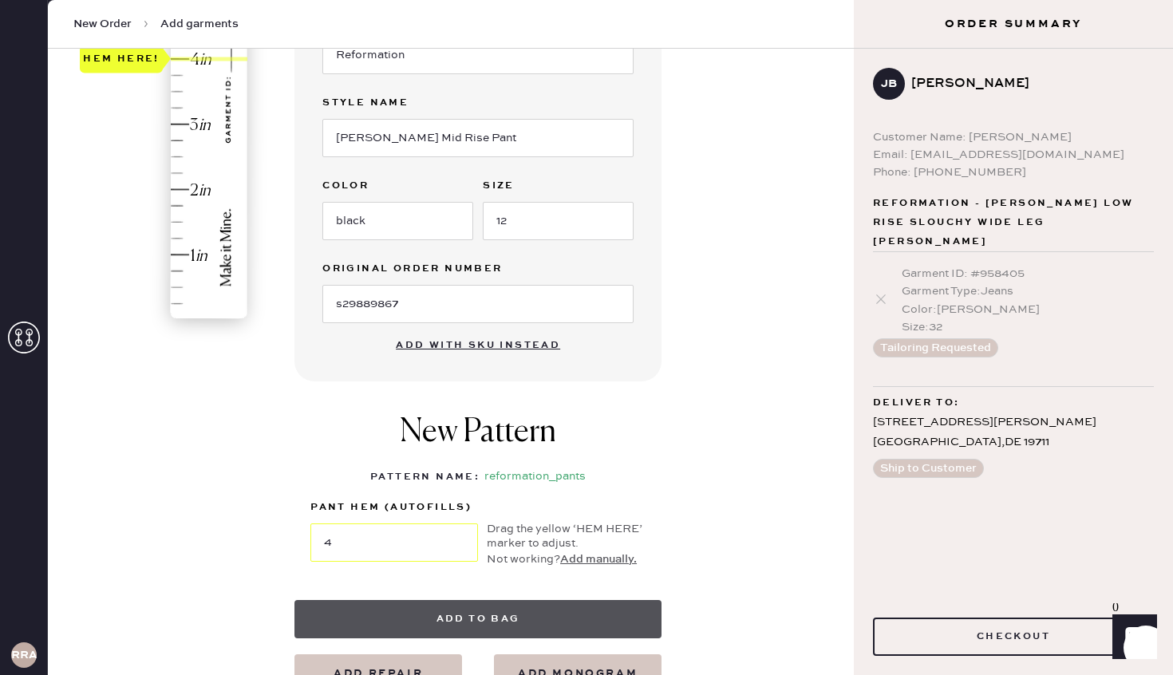
click at [510, 620] on button "Add to bag" at bounding box center [477, 619] width 367 height 38
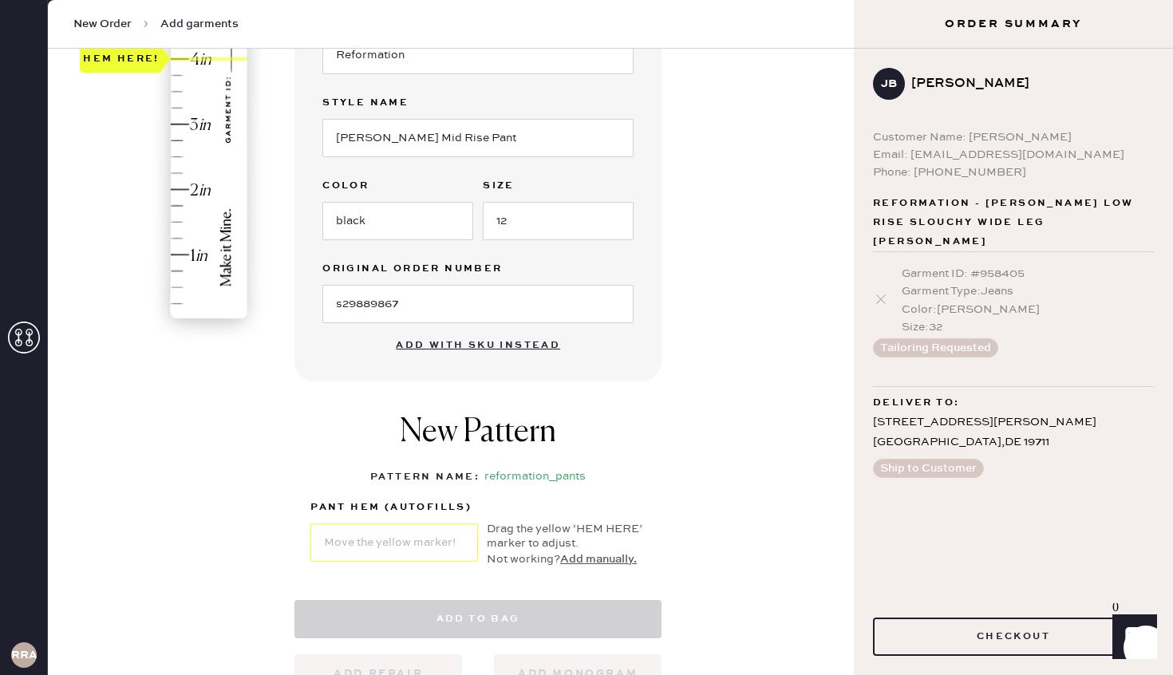
select select "4"
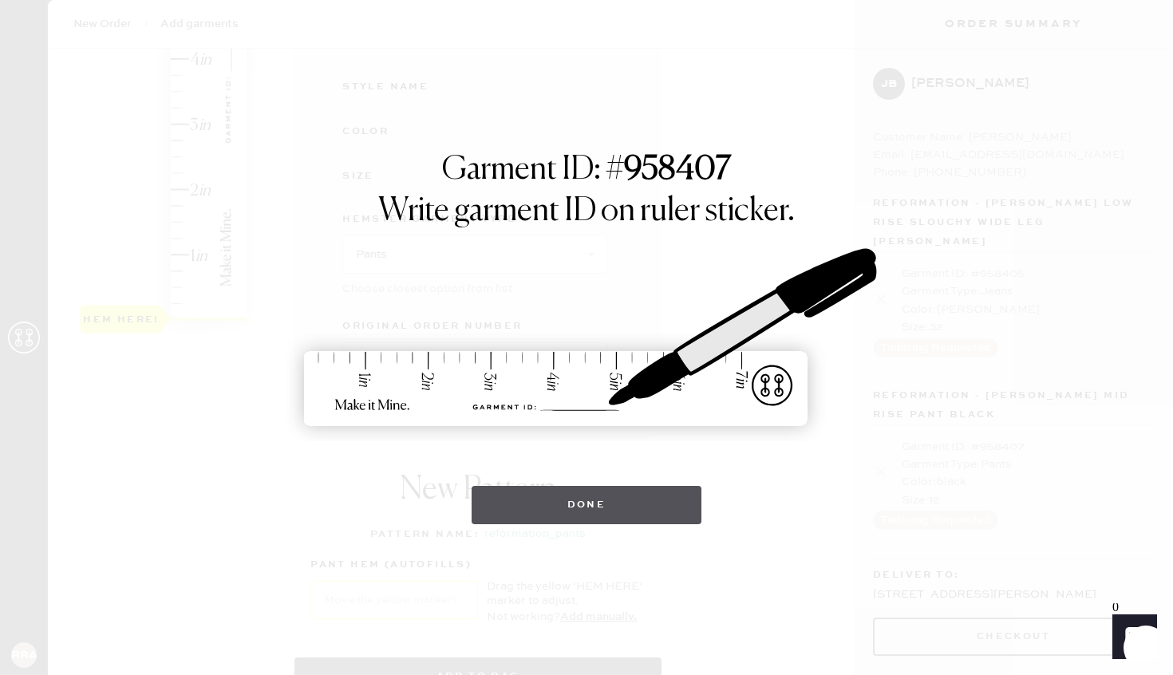
click at [590, 500] on button "Done" at bounding box center [586, 505] width 231 height 38
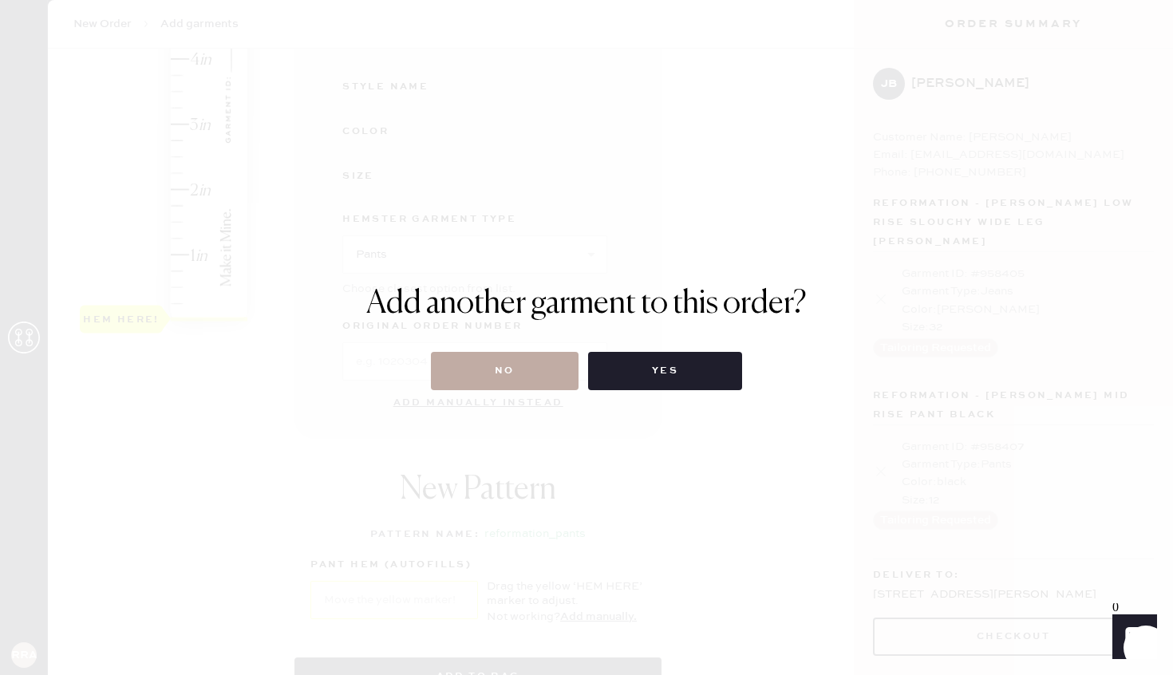
click at [506, 370] on button "No" at bounding box center [505, 371] width 148 height 38
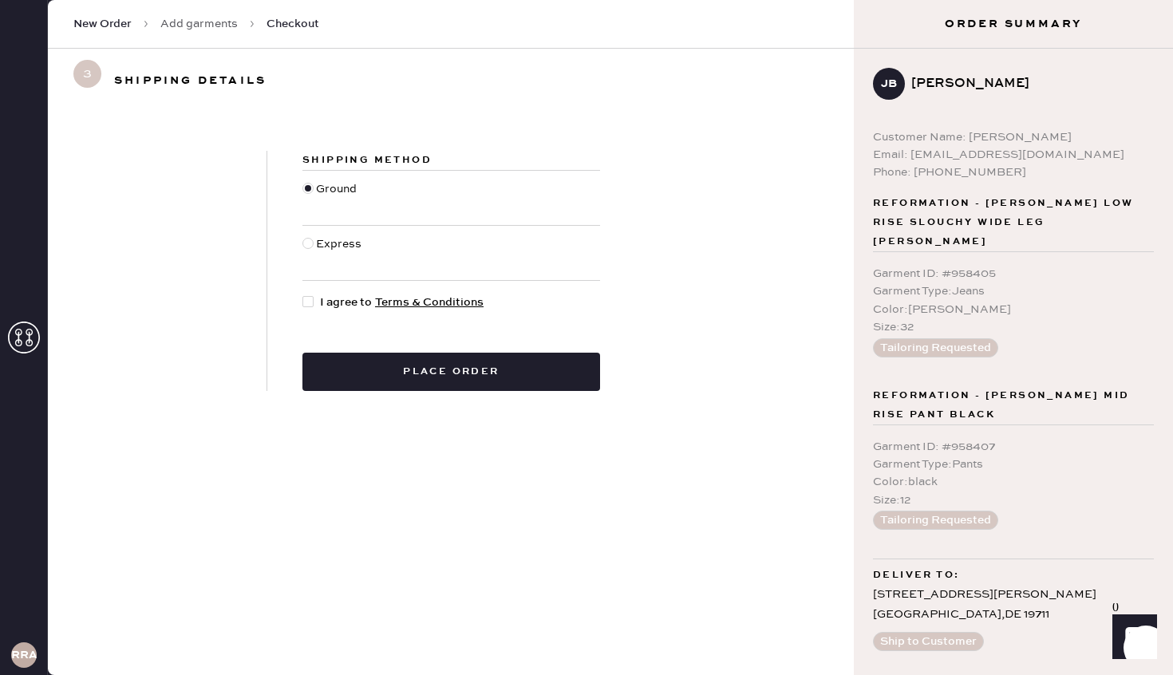
click at [314, 301] on div at bounding box center [311, 303] width 18 height 18
click at [303, 294] on input "I agree to Terms & Conditions" at bounding box center [302, 294] width 1 height 1
checkbox input "true"
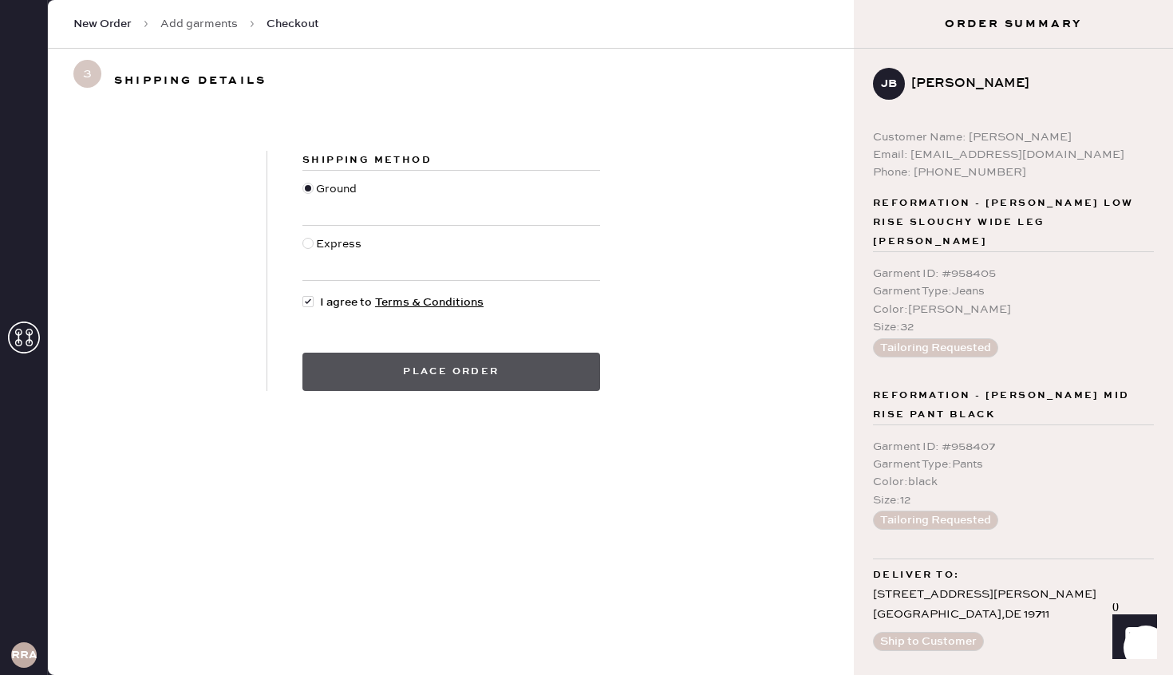
click at [388, 362] on button "Place order" at bounding box center [451, 372] width 298 height 38
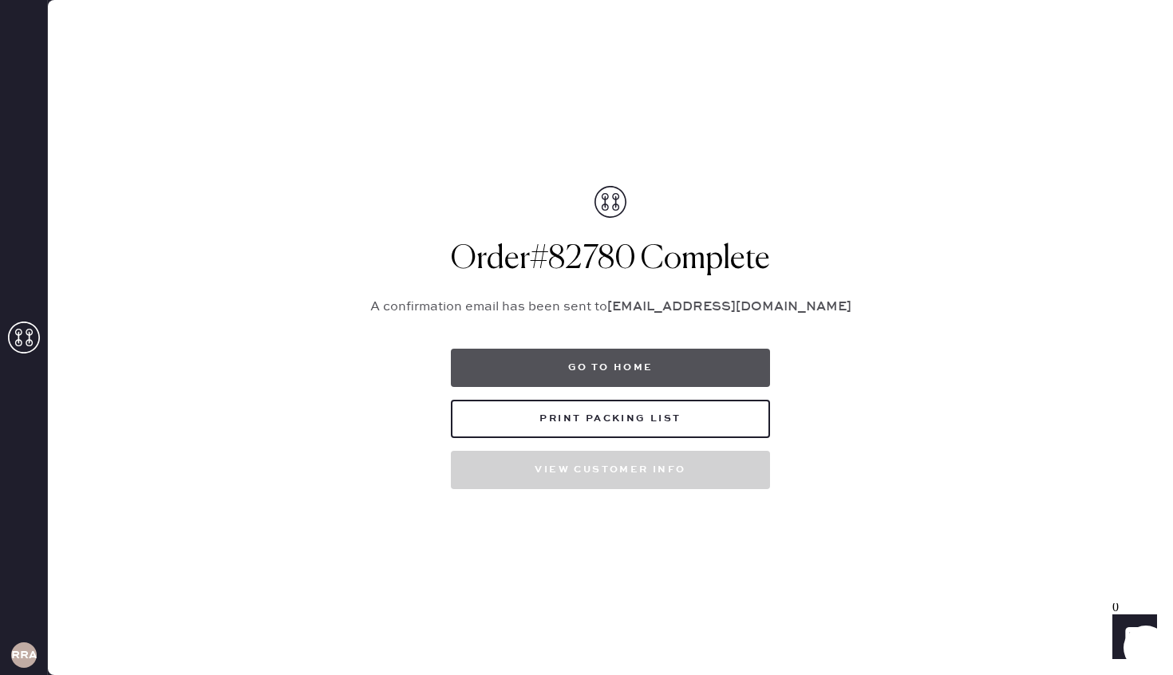
click at [633, 364] on button "Go to home" at bounding box center [610, 368] width 319 height 38
